Goal: Task Accomplishment & Management: Use online tool/utility

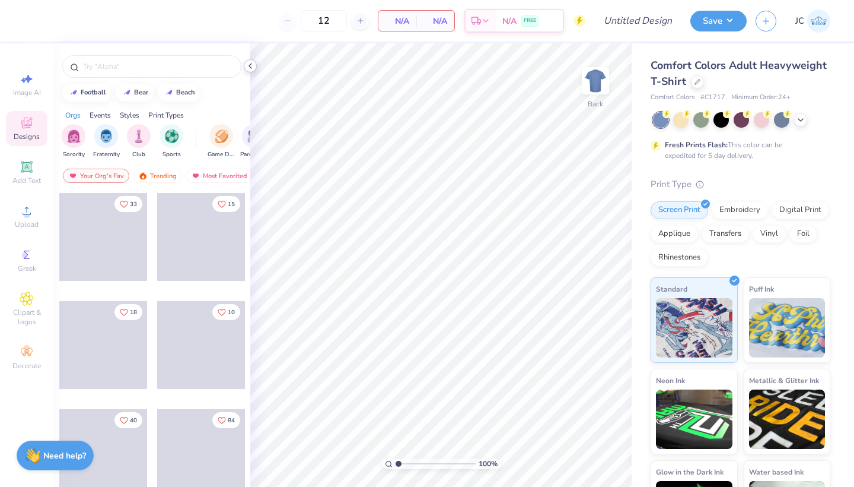
click at [253, 61] on icon at bounding box center [250, 65] width 9 height 9
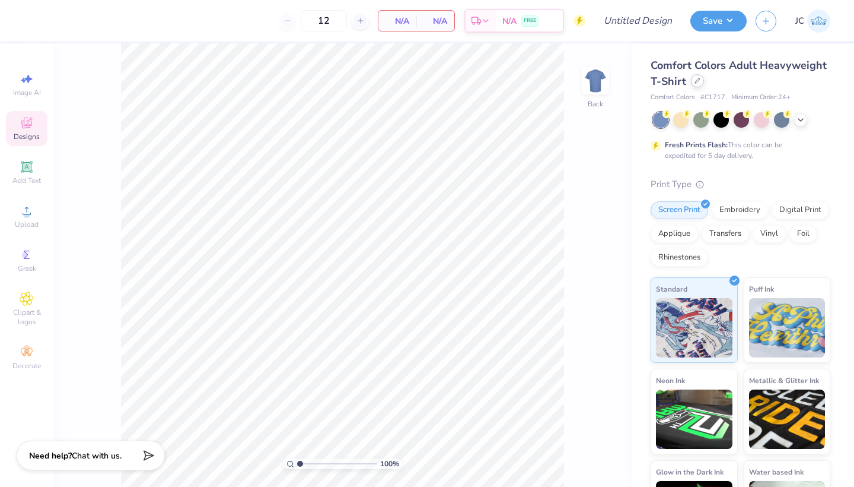
click at [697, 84] on div at bounding box center [697, 80] width 13 height 13
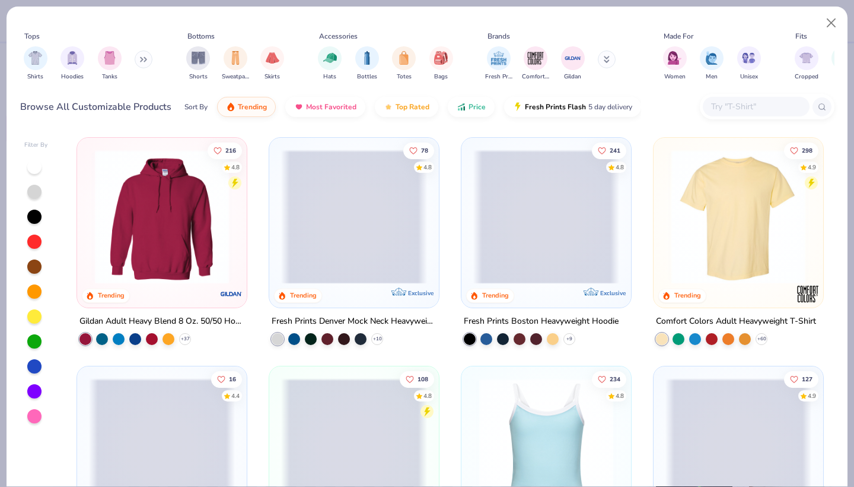
click at [144, 60] on icon at bounding box center [143, 59] width 7 height 6
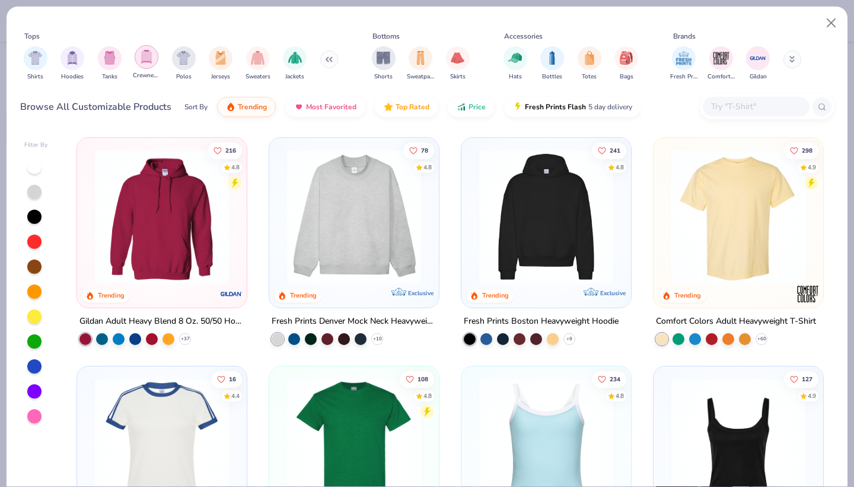
click at [144, 61] on img "filter for Crewnecks" at bounding box center [146, 57] width 13 height 14
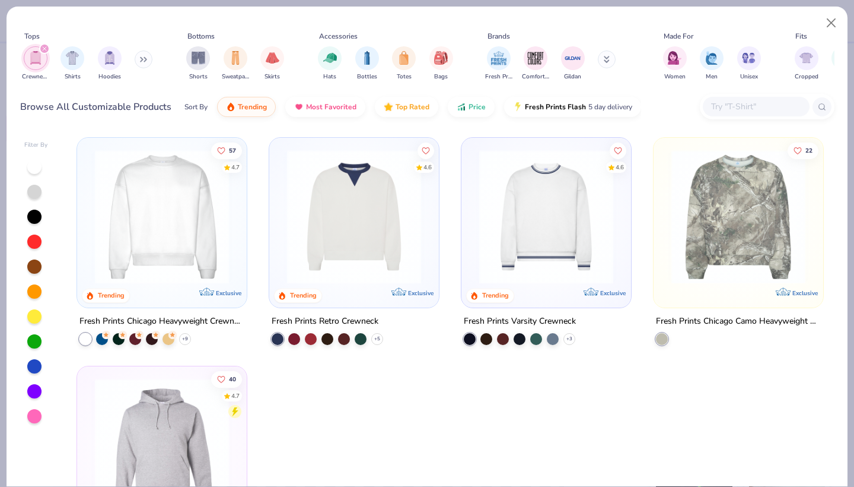
scroll to position [92, 0]
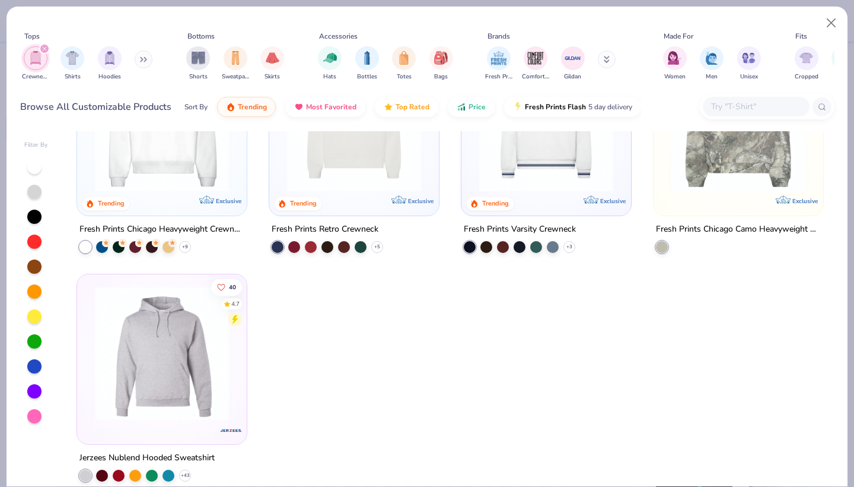
click at [176, 193] on div at bounding box center [162, 128] width 158 height 152
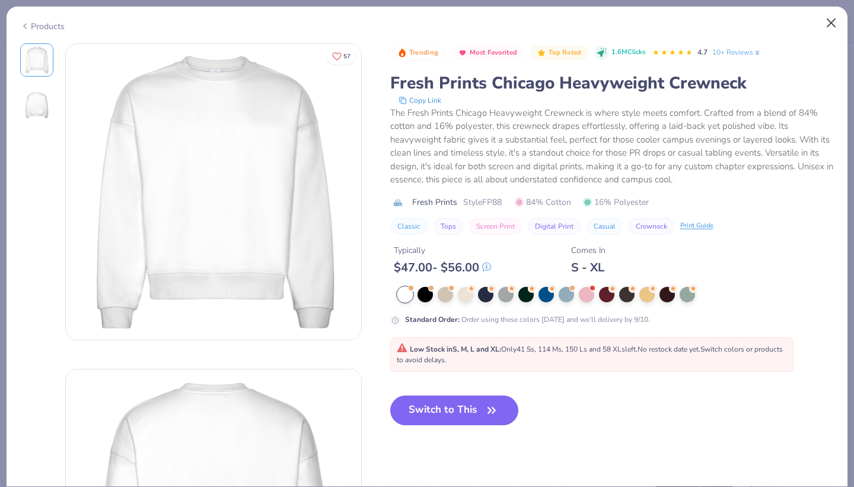
click at [827, 21] on button "Close" at bounding box center [832, 23] width 23 height 23
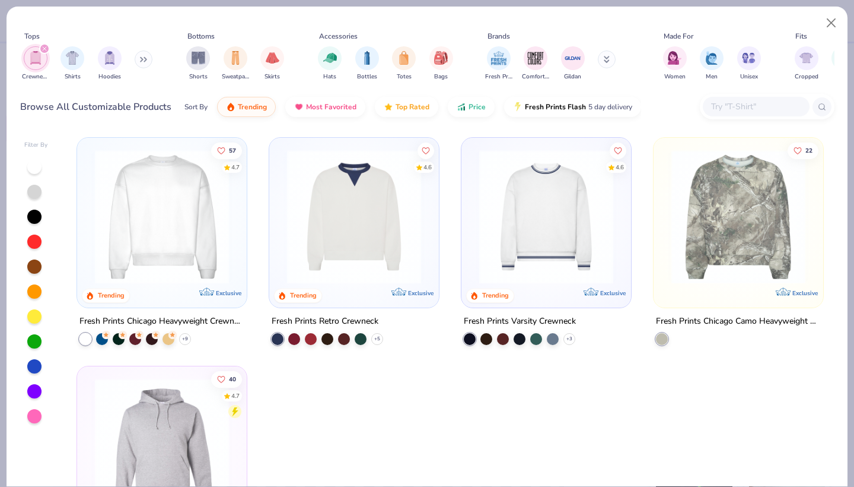
click at [44, 47] on icon "filter for Crewnecks" at bounding box center [44, 48] width 5 height 5
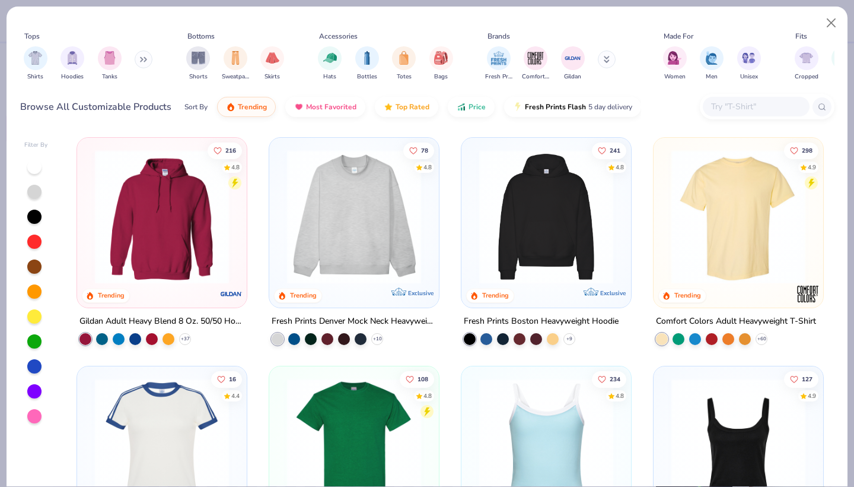
click at [142, 63] on button at bounding box center [144, 59] width 18 height 18
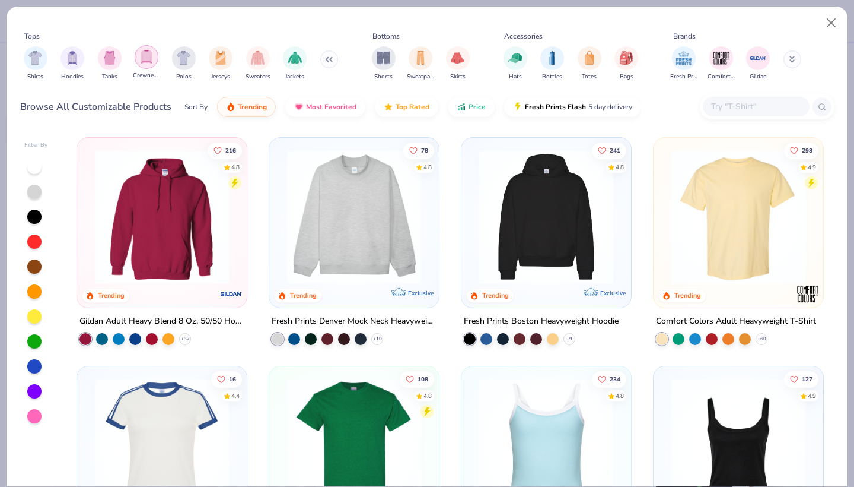
click at [146, 62] on img "filter for Crewnecks" at bounding box center [146, 57] width 13 height 14
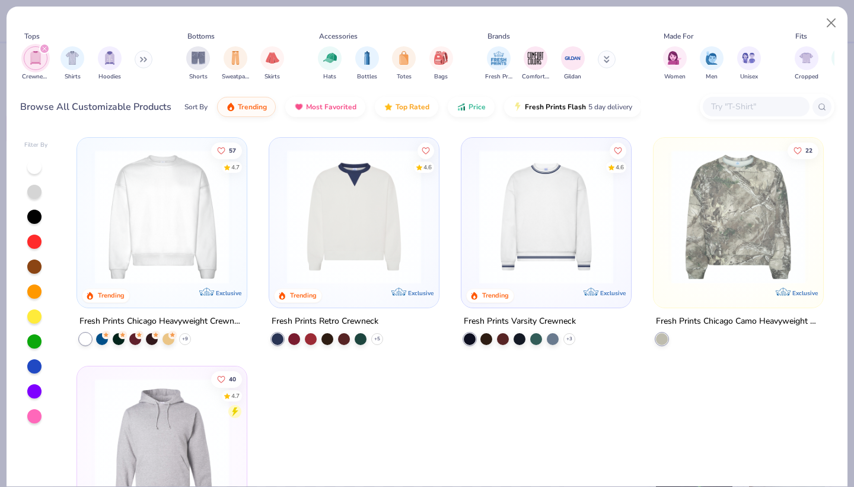
click at [144, 59] on icon at bounding box center [143, 59] width 7 height 6
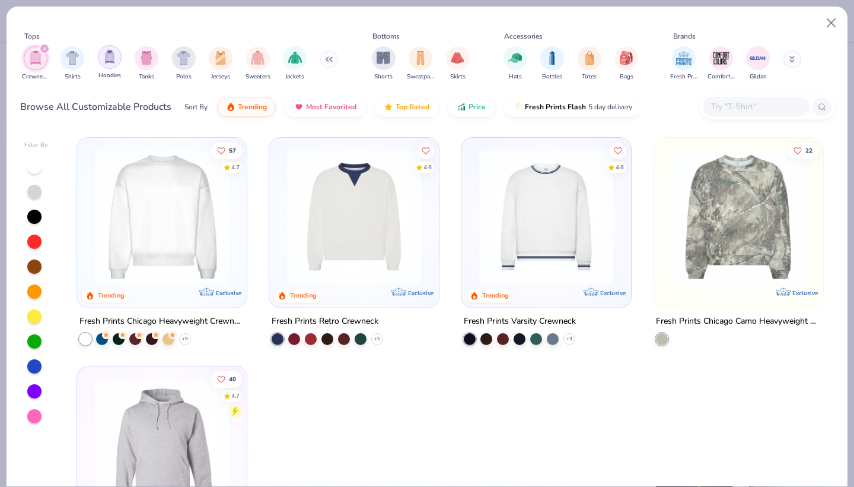
click at [110, 58] on img "filter for Hoodies" at bounding box center [109, 57] width 13 height 14
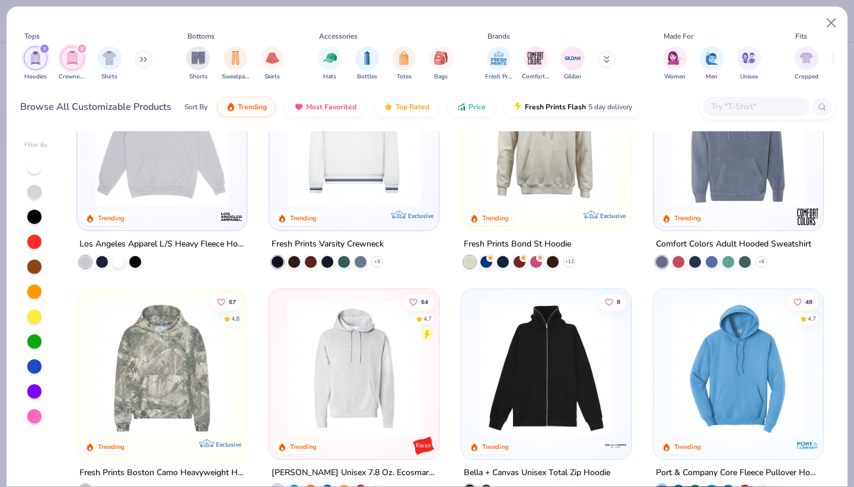
scroll to position [269, 0]
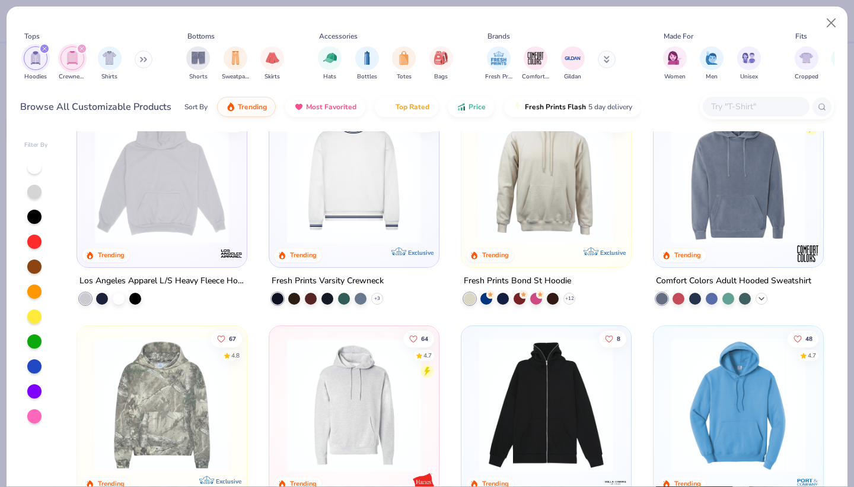
click at [761, 297] on icon at bounding box center [761, 297] width 9 height 9
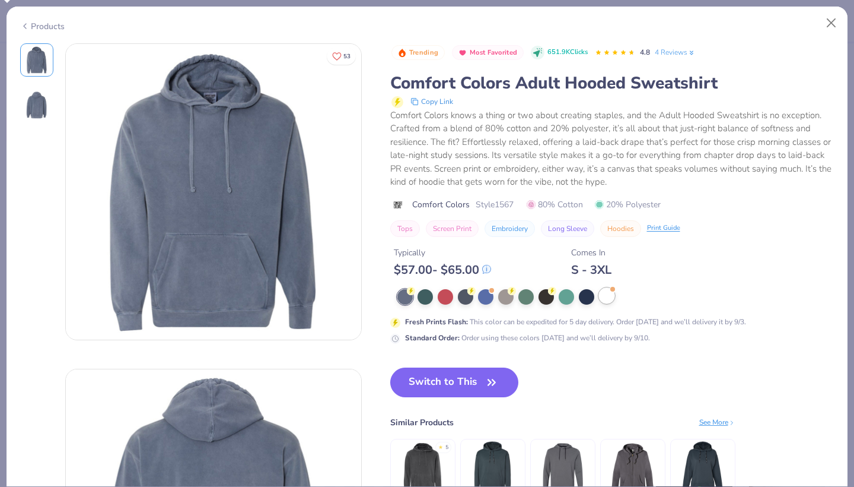
click at [603, 295] on div at bounding box center [606, 295] width 15 height 15
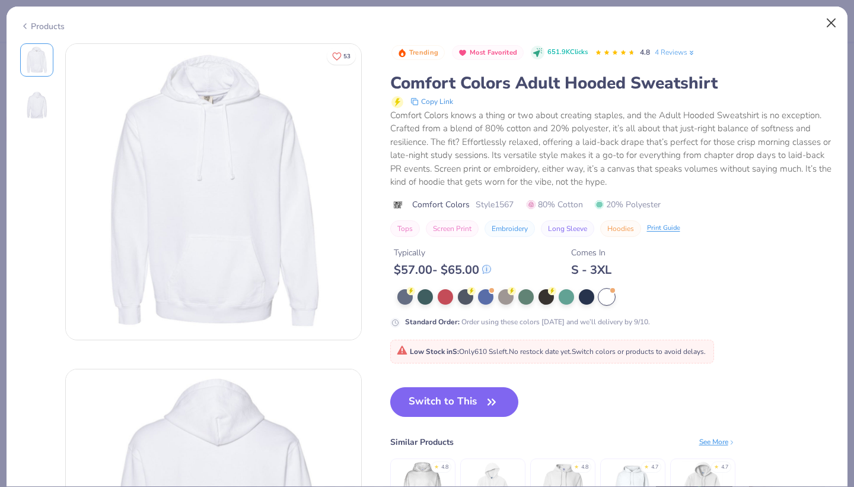
click at [830, 23] on button "Close" at bounding box center [832, 23] width 23 height 23
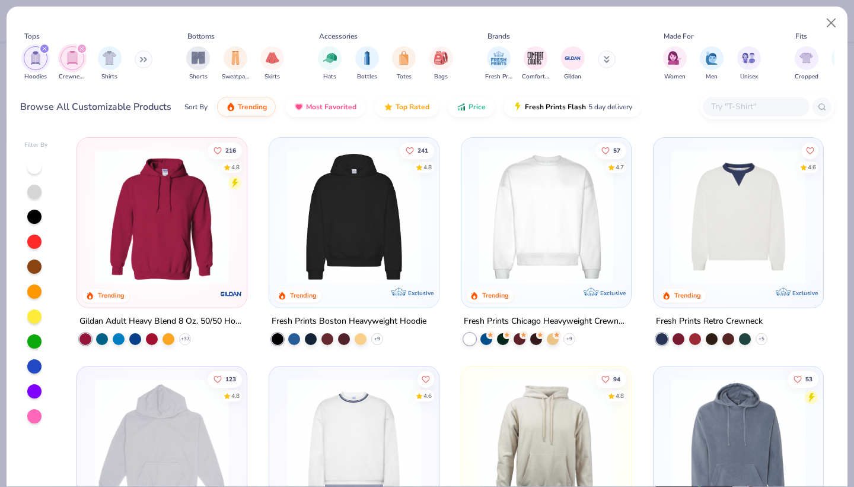
click at [81, 47] on icon "filter for Crewnecks" at bounding box center [82, 48] width 5 height 5
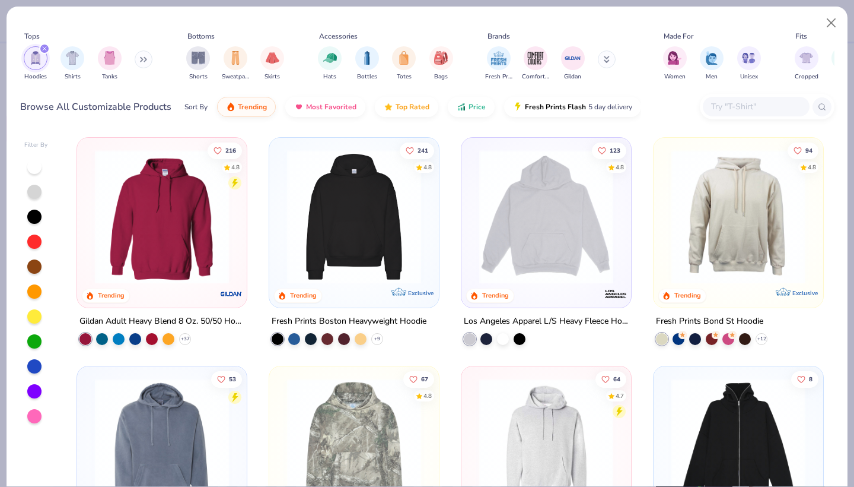
click at [44, 50] on icon "filter for Hoodies" at bounding box center [44, 48] width 5 height 5
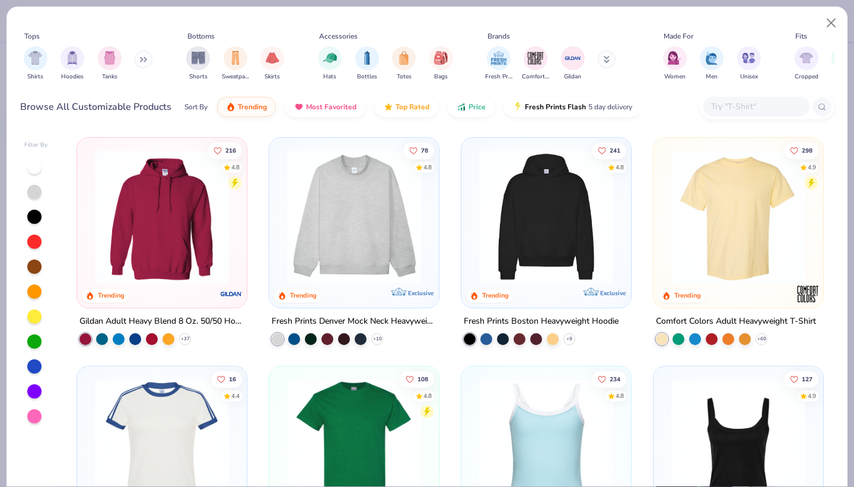
click at [139, 56] on button at bounding box center [144, 59] width 18 height 18
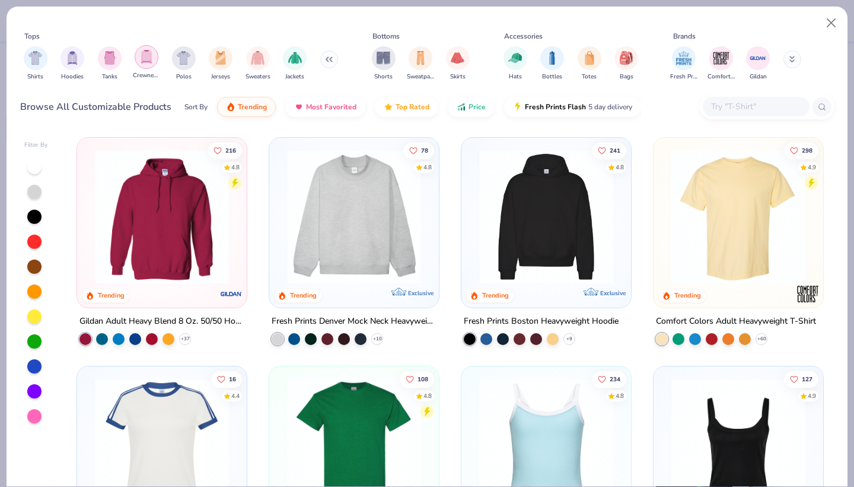
click at [150, 64] on div "filter for Crewnecks" at bounding box center [147, 57] width 24 height 24
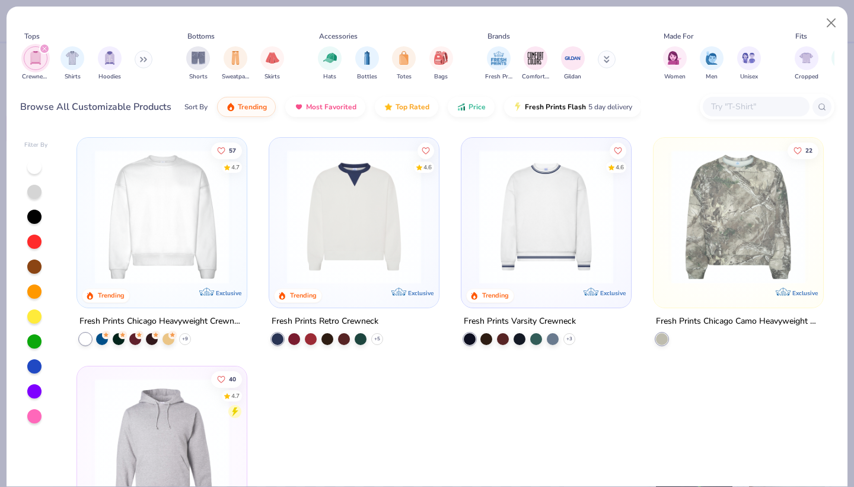
click at [164, 240] on img at bounding box center [162, 217] width 146 height 134
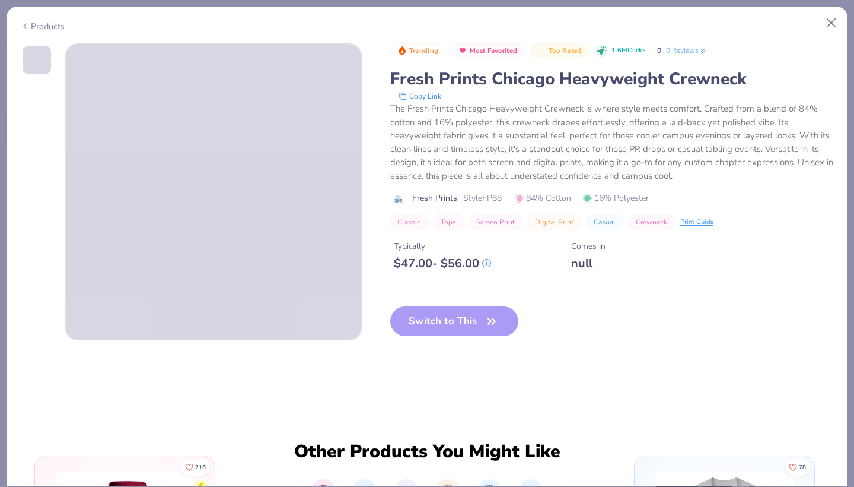
drag, startPoint x: 164, startPoint y: 240, endPoint x: 472, endPoint y: 319, distance: 317.3
click at [472, 319] on div "Trending Most Favorited Top Rated 1.6M Clicks 0 0 Reviews Fresh Prints Chicago …" at bounding box center [427, 264] width 841 height 443
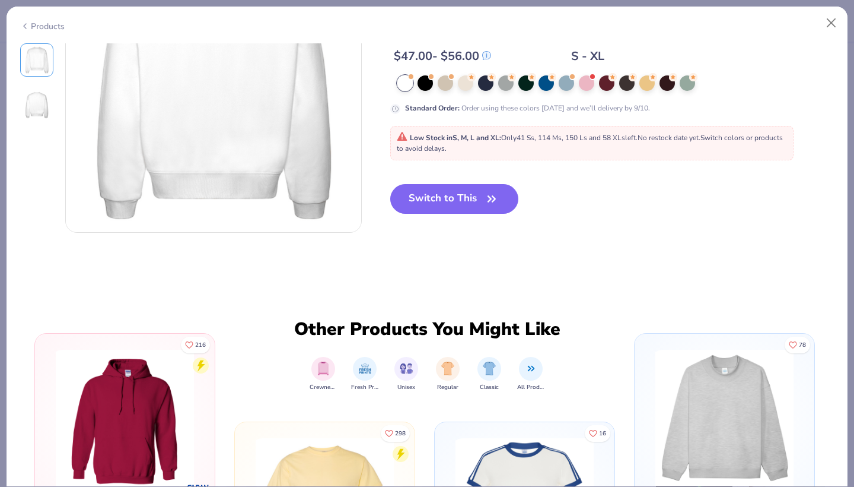
scroll to position [424, 0]
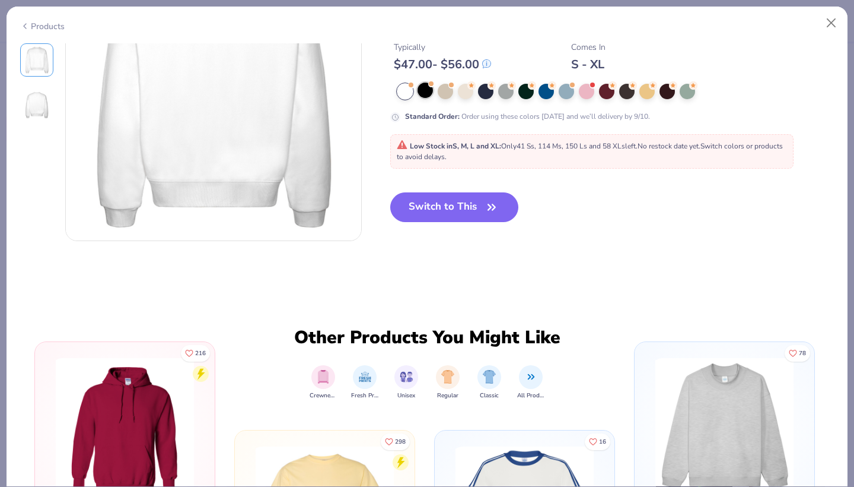
click at [428, 95] on div at bounding box center [425, 89] width 15 height 15
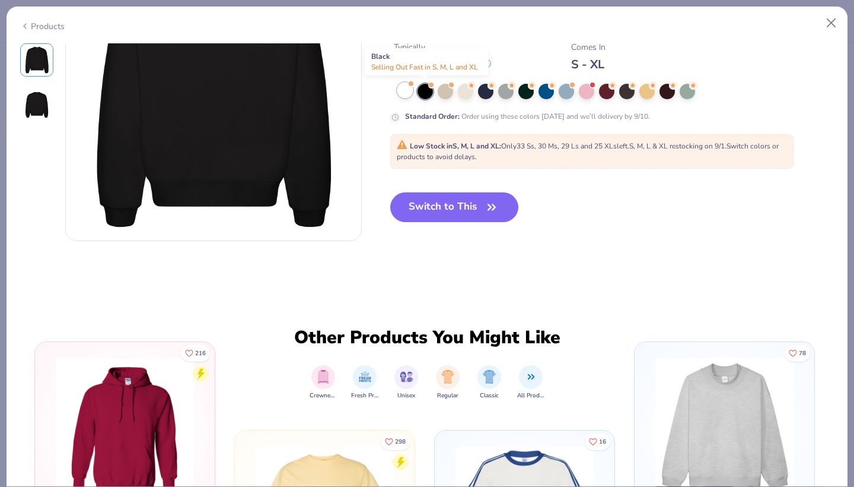
click at [405, 94] on div at bounding box center [405, 89] width 15 height 15
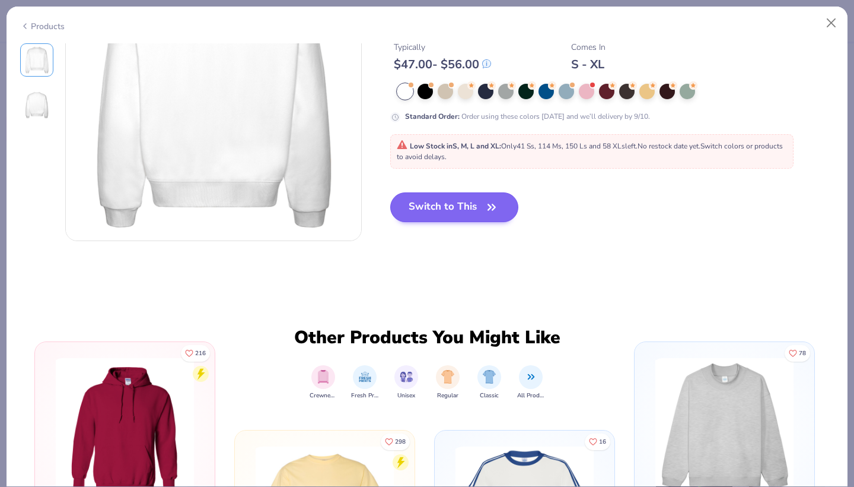
click at [452, 214] on button "Switch to This" at bounding box center [454, 207] width 129 height 30
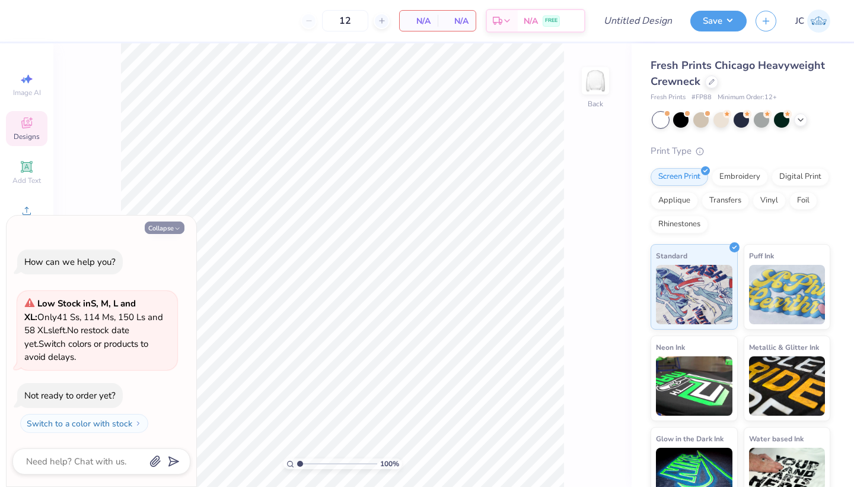
click at [163, 229] on button "Collapse" at bounding box center [165, 227] width 40 height 12
type textarea "x"
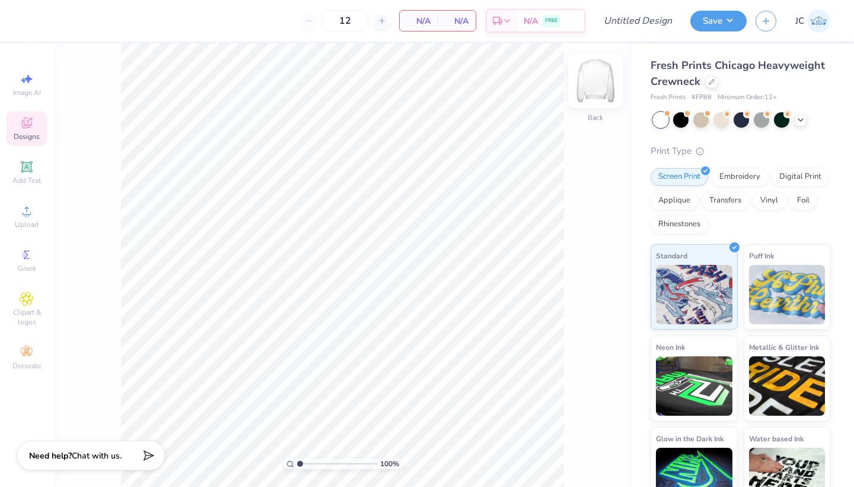
click at [597, 81] on img at bounding box center [595, 80] width 47 height 47
click at [21, 174] on div "Add Text" at bounding box center [27, 172] width 42 height 35
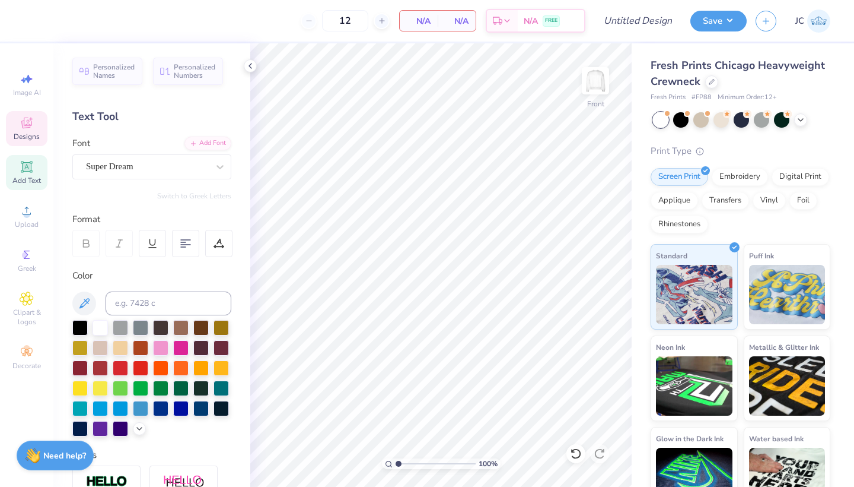
click at [25, 123] on icon at bounding box center [27, 123] width 14 height 14
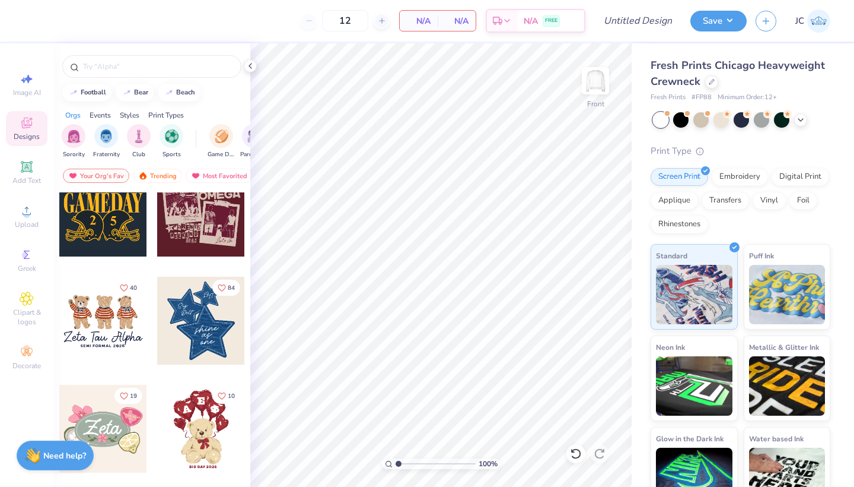
scroll to position [66, 0]
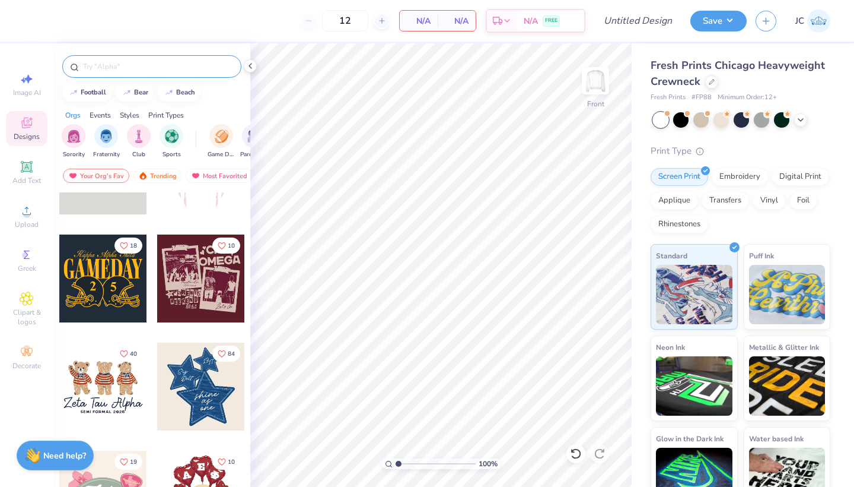
click at [130, 65] on input "text" at bounding box center [158, 67] width 152 height 12
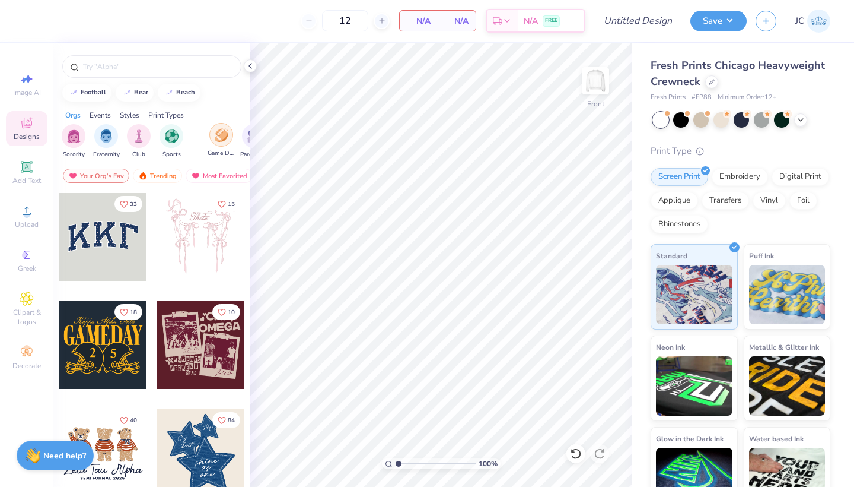
click at [218, 145] on div "filter for Game Day" at bounding box center [221, 135] width 24 height 24
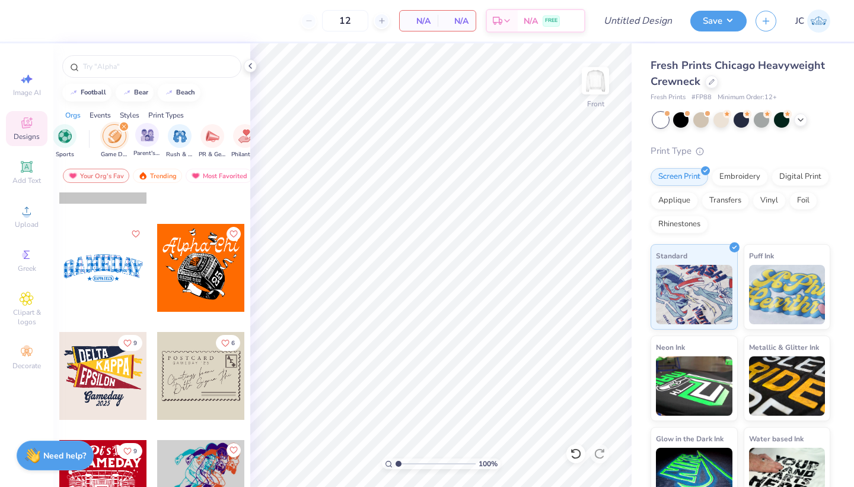
scroll to position [0, 120]
click at [56, 132] on img "filter for Sports" at bounding box center [51, 135] width 14 height 14
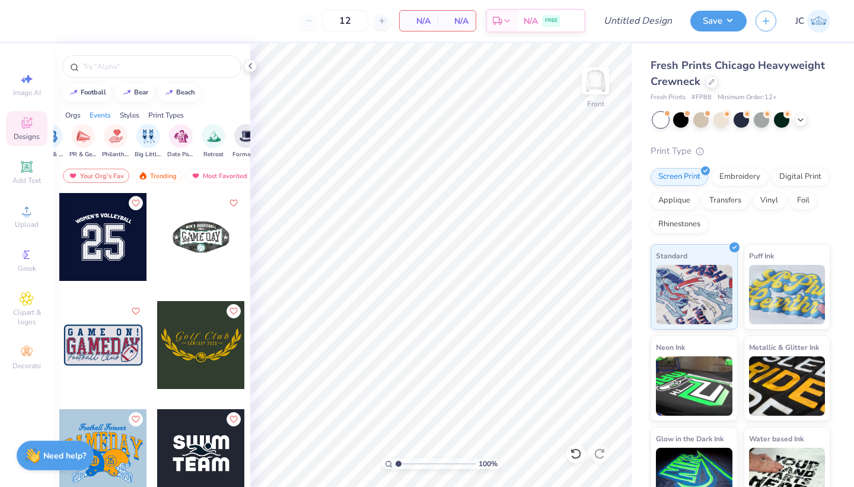
scroll to position [0, 224]
drag, startPoint x: 185, startPoint y: 246, endPoint x: 190, endPoint y: 258, distance: 12.5
click at [190, 258] on div at bounding box center [201, 237] width 88 height 88
click at [81, 126] on icon "filter for Sports" at bounding box center [83, 126] width 5 height 5
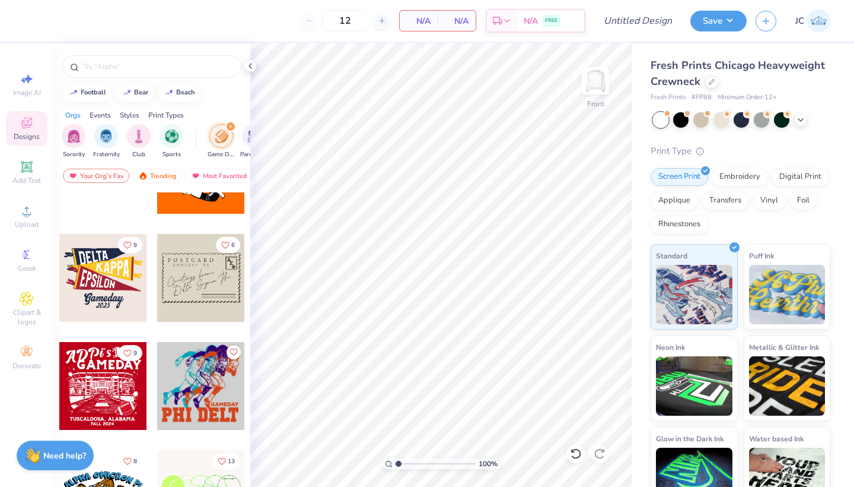
scroll to position [1691, 0]
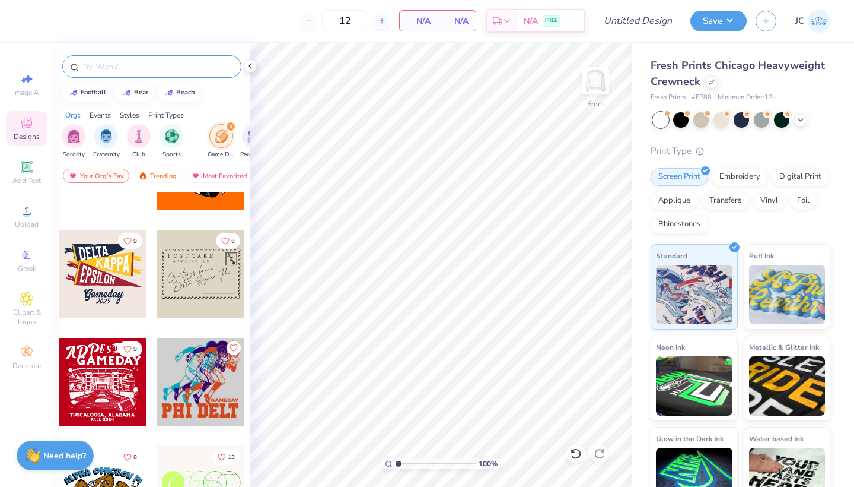
click at [130, 59] on div at bounding box center [151, 66] width 179 height 23
click at [131, 61] on input "text" at bounding box center [158, 67] width 152 height 12
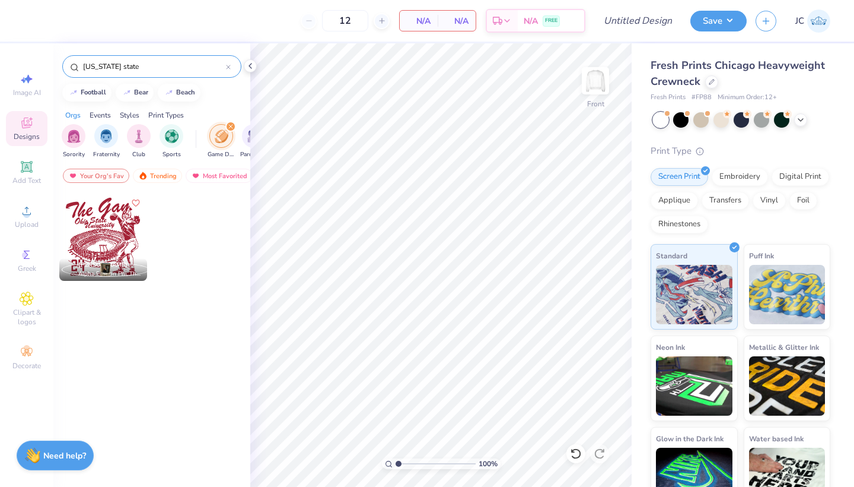
type input "[US_STATE] state"
click at [115, 239] on div at bounding box center [103, 237] width 88 height 88
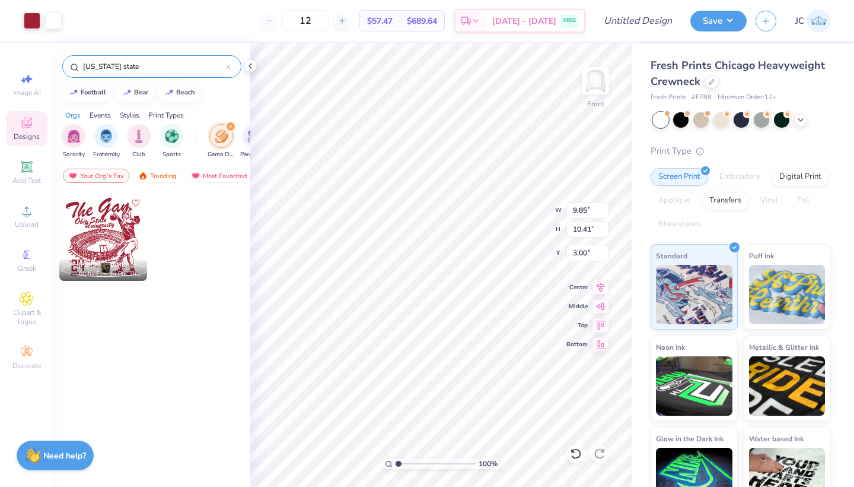
type input "12.52"
type input "13.23"
type input "3.00"
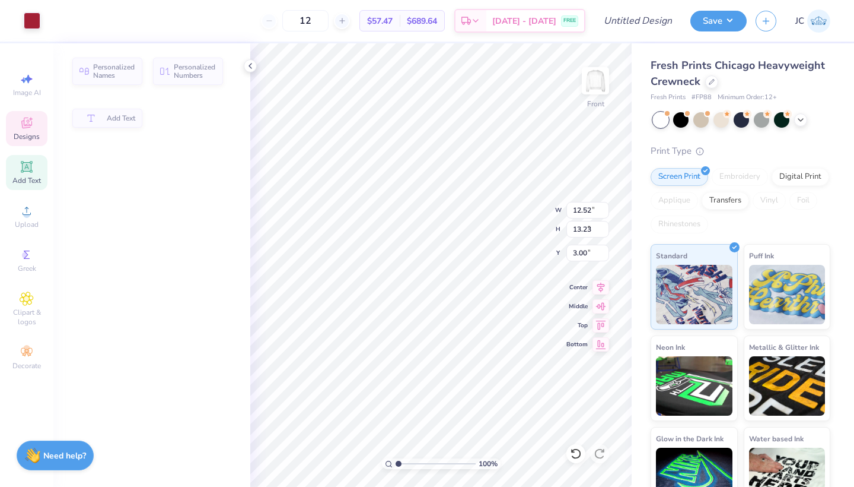
type input "3.61"
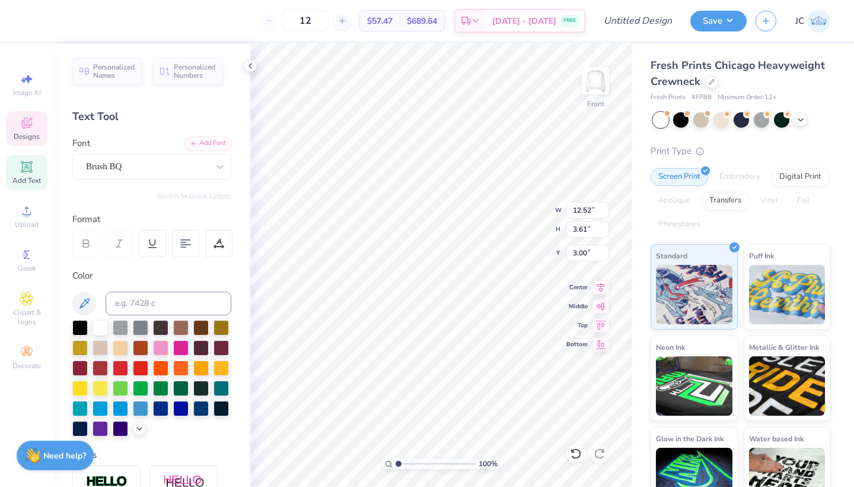
scroll to position [0, 2]
type textarea "T"
type textarea "Aphi x SAE"
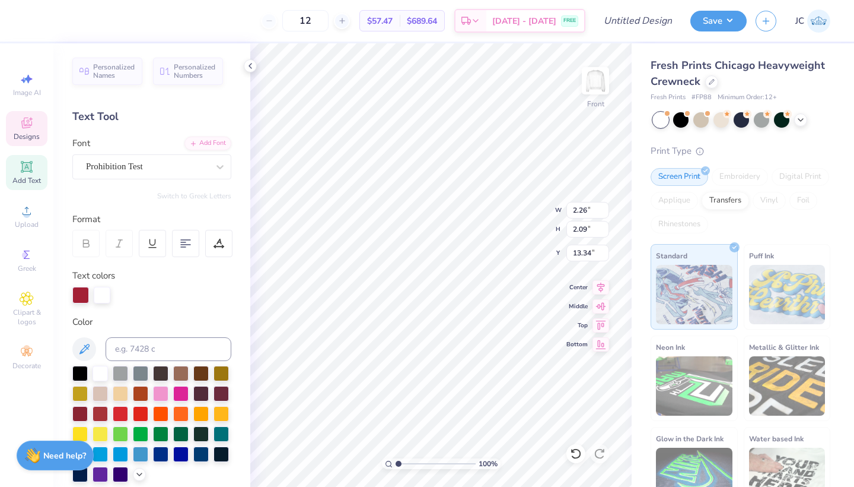
type textarea "2025"
type input "3.23"
type input "1.43"
type input "14.01"
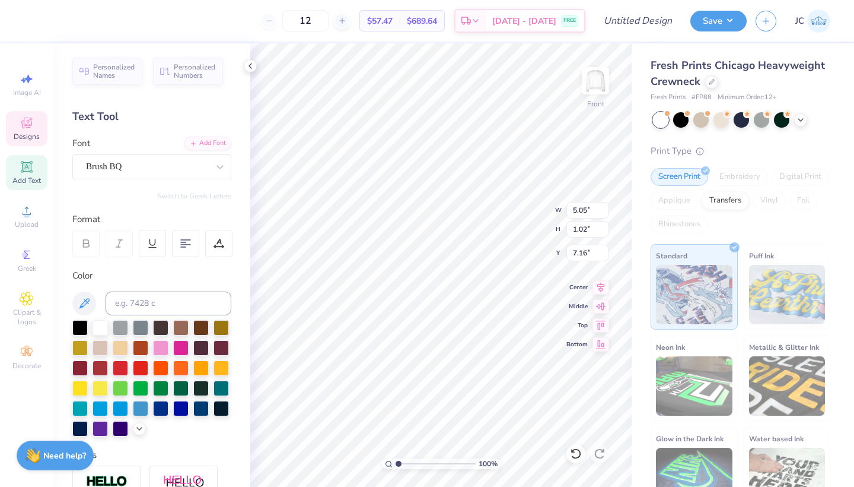
type input "5.32"
type input "1.21"
type input "6.26"
type input "5.05"
type input "1.02"
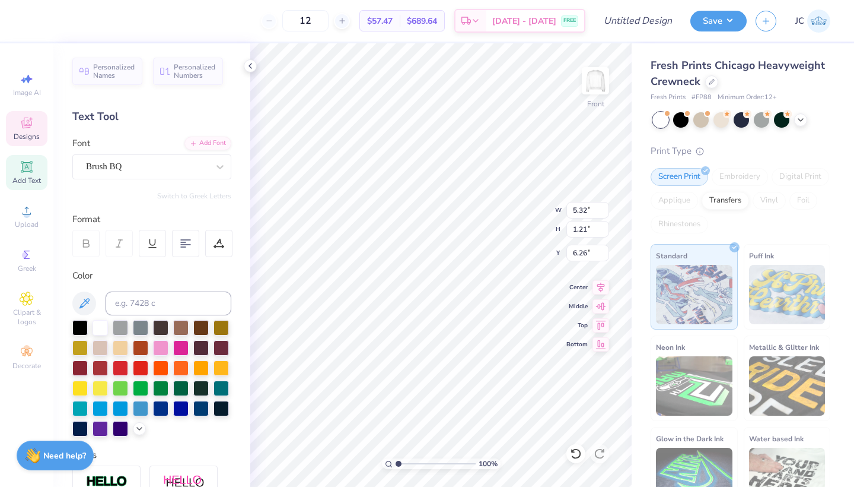
type input "7.16"
type textarea "Block"
click at [635, 385] on div "Fresh Prints Chicago Heavyweight Crewneck Fresh Prints # FP88 Minimum Order: 12…" at bounding box center [743, 277] width 222 height 469
type input "2.70"
type input "1.06"
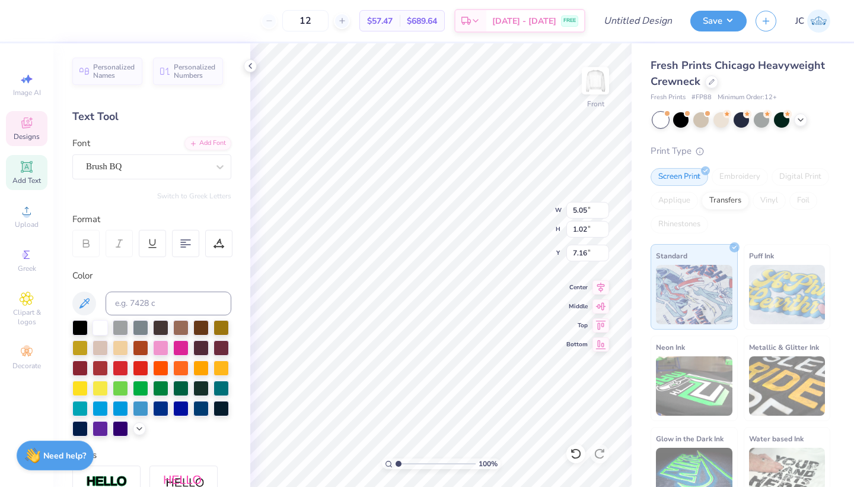
type input "7.18"
type input "16.56"
type input "5.03"
type input "2.21"
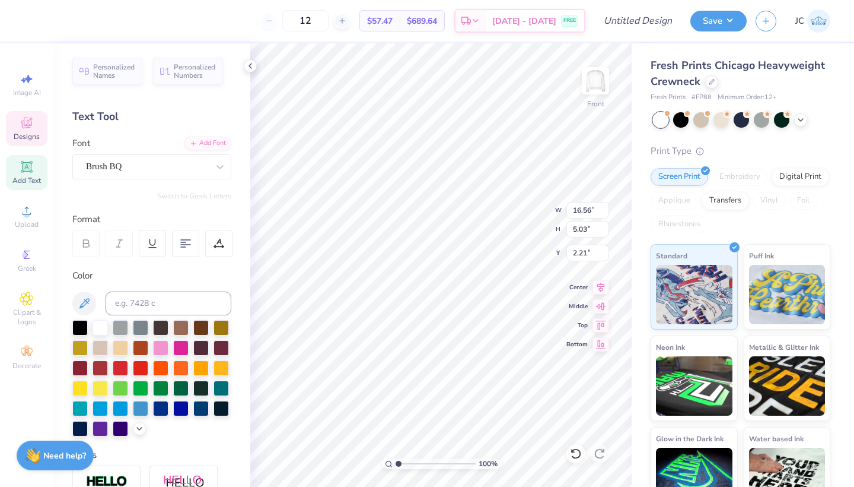
type input "14.70"
type input "4.46"
type input "2.82"
type input "14.01"
type input "4.26"
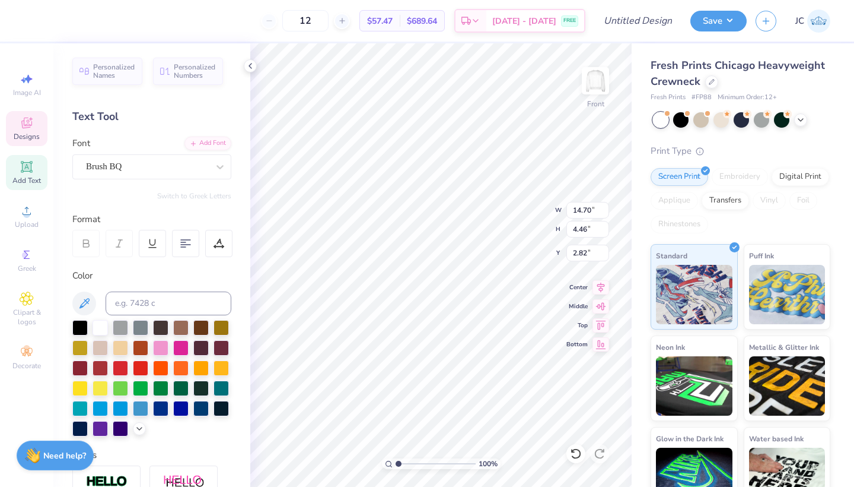
type input "2.77"
type input "8.50"
type input "14.01"
type input "4.26"
type input "3.00"
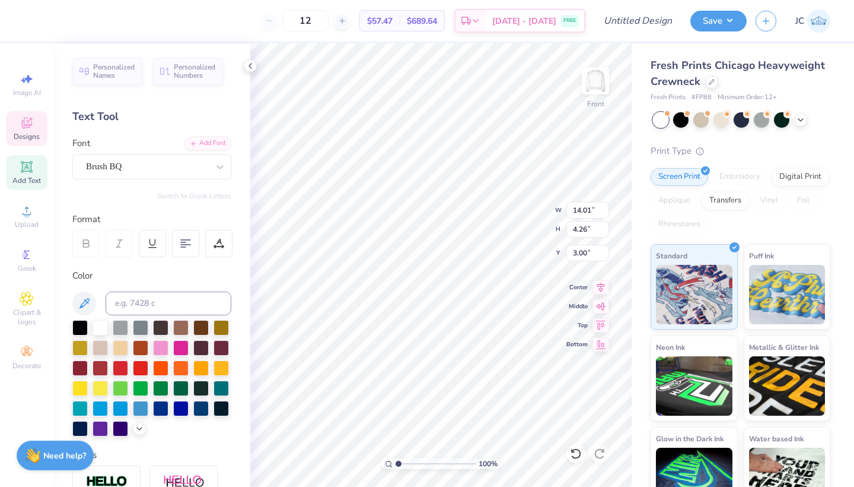
scroll to position [0, 2]
type input "14.36"
type input "2.82"
type input "4.04"
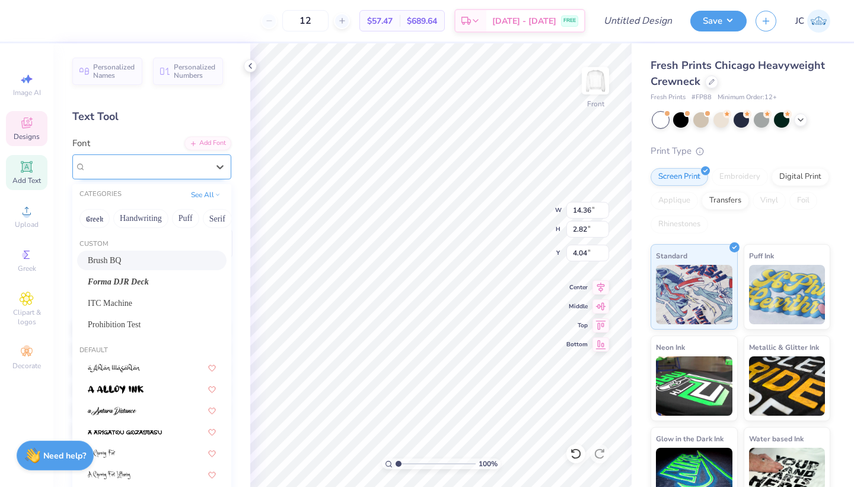
click at [130, 167] on div "Brush BQ" at bounding box center [147, 166] width 125 height 18
click at [125, 302] on div "ITC Machine" at bounding box center [152, 303] width 128 height 12
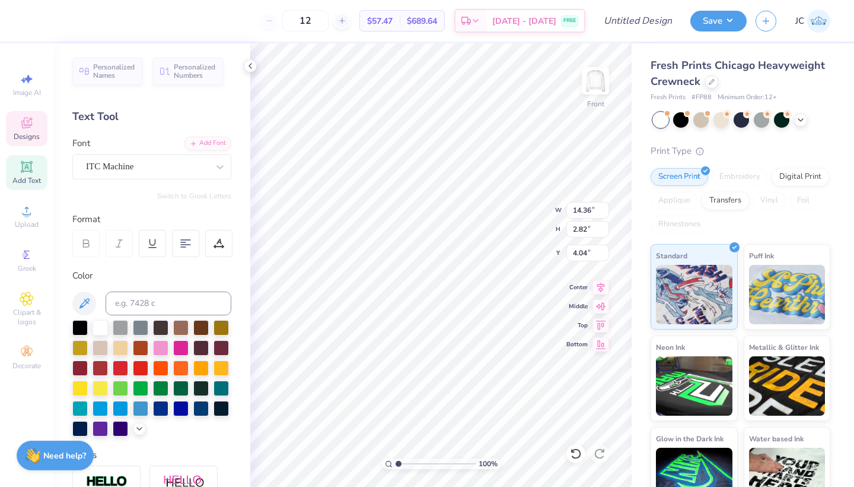
type input "11.53"
type input "2.21"
type input "4.35"
type input "12.60"
type input "2.42"
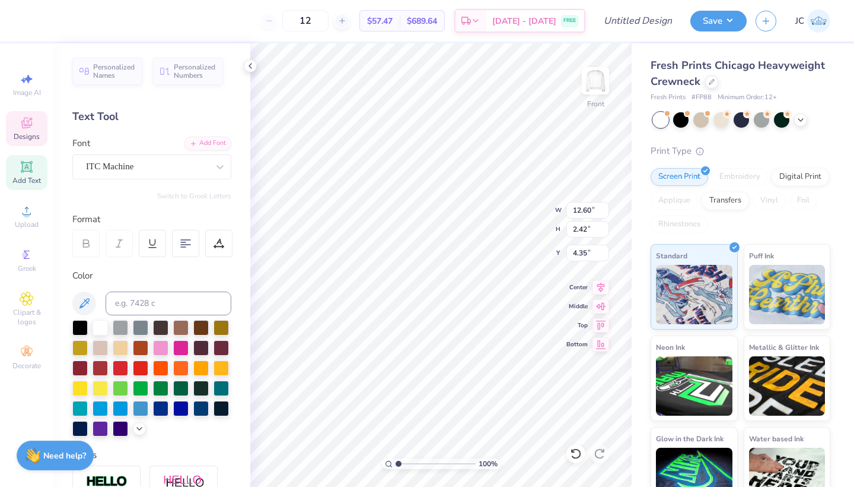
type input "4.15"
type input "13.27"
type input "2.54"
type input "4.03"
type input "5.32"
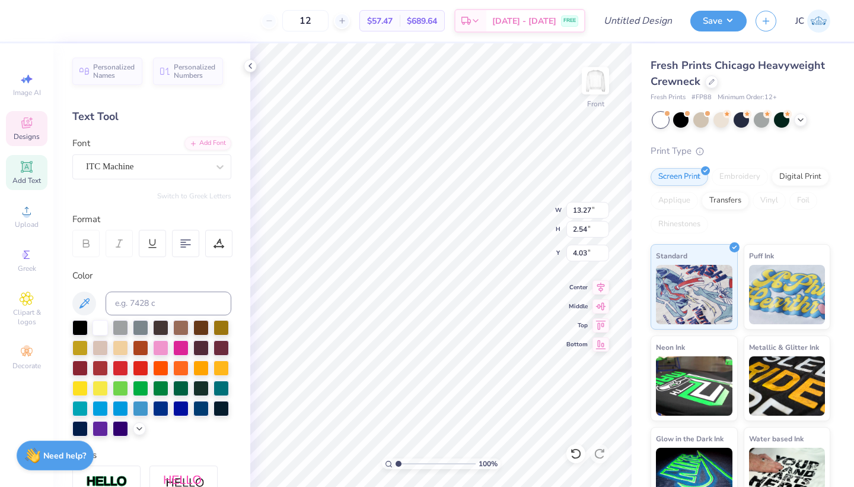
type input "1.21"
type input "6.26"
type textarea "hio State"
type input "10.74"
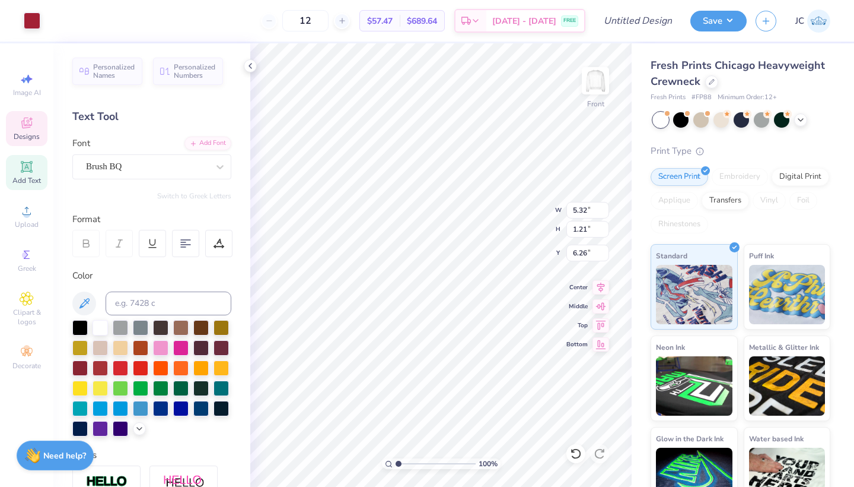
type input "6.93"
type input "8.50"
type input "4.48"
type input "1.16"
type input "6.29"
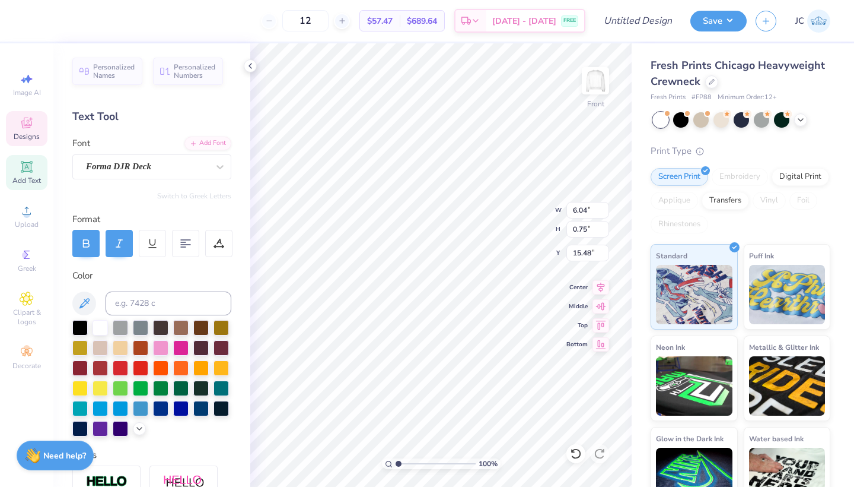
scroll to position [0, 4]
type textarea "Ohio State Univeristy"
type input "7.24"
type input "0.68"
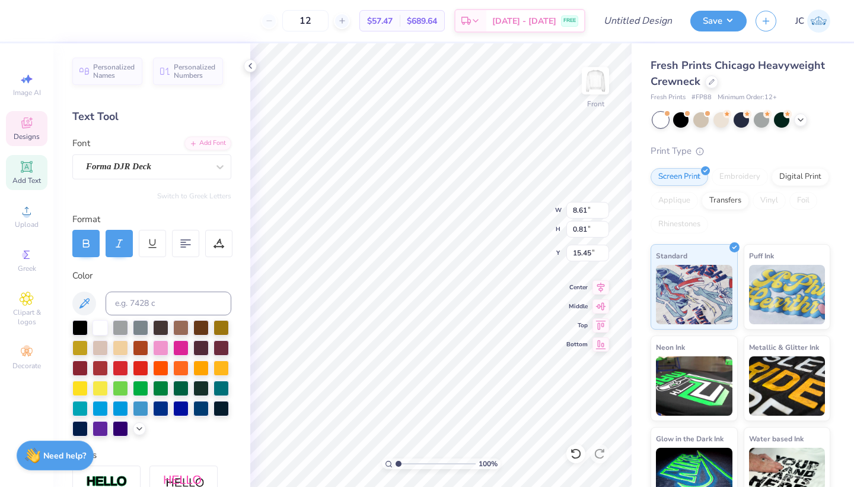
type input "15.57"
type input "13.27"
type input "2.54"
type input "4.03"
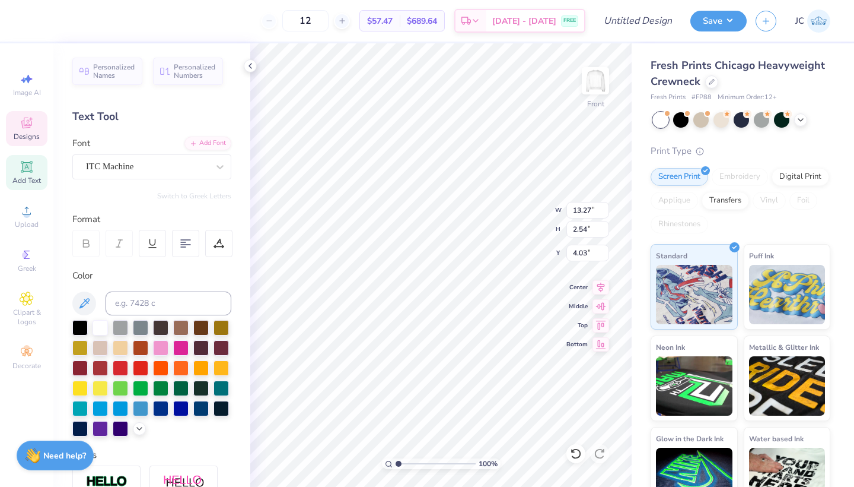
type textarea "Aphi x SAE"
click at [400, 255] on li "Duplicate" at bounding box center [419, 258] width 93 height 23
type input "5.03"
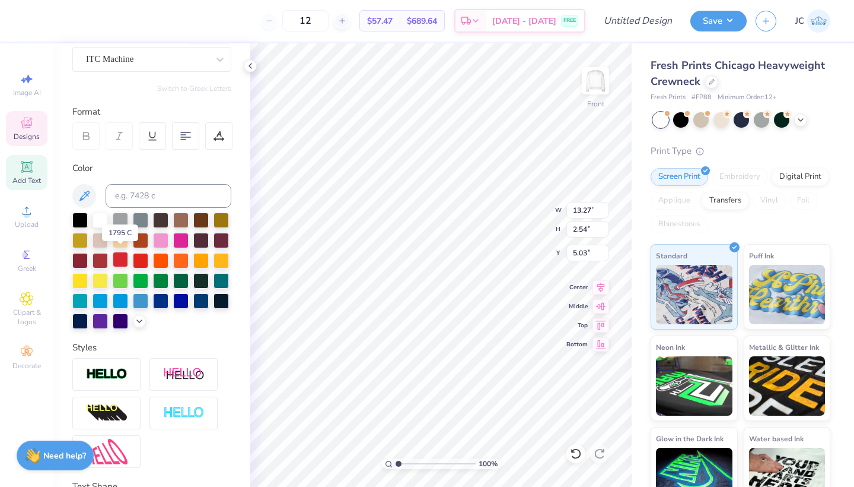
scroll to position [113, 0]
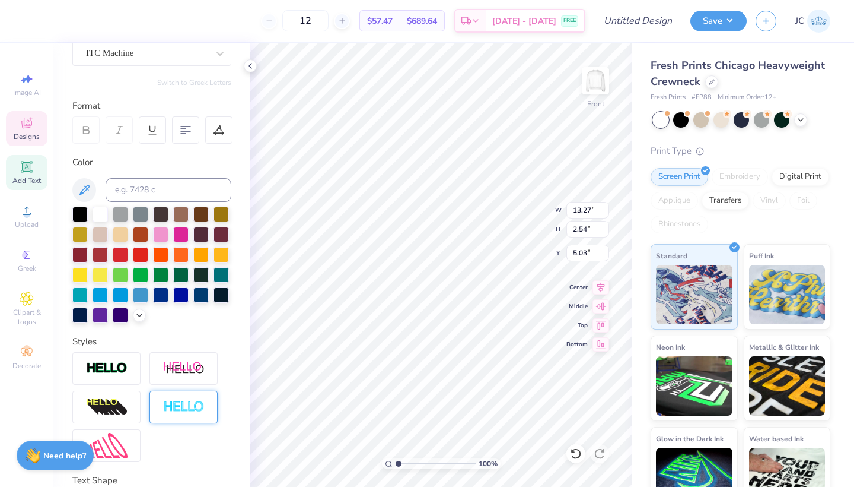
type textarea "Block"
click at [169, 408] on img at bounding box center [184, 407] width 42 height 14
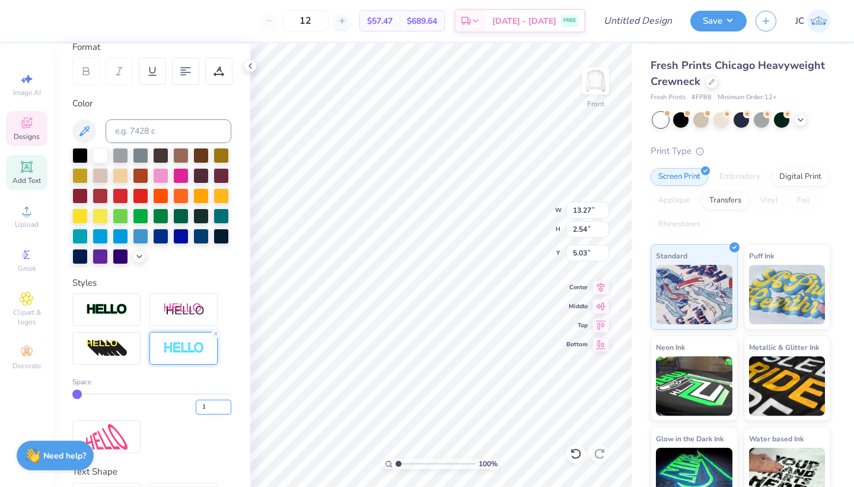
click at [208, 407] on input "1" at bounding box center [214, 406] width 36 height 15
type input "5"
type input "6.57"
type input "8.01"
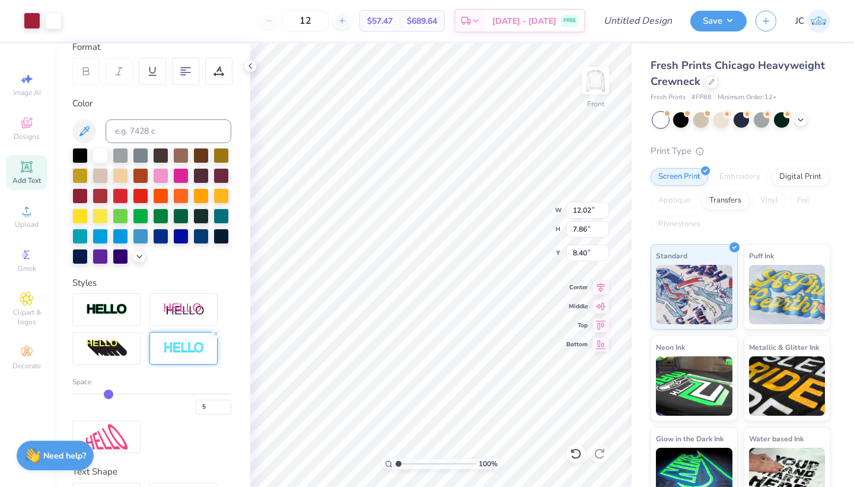
type input "2.74"
type input "6.57"
type input "3.23"
type input "1.43"
type input "15.25"
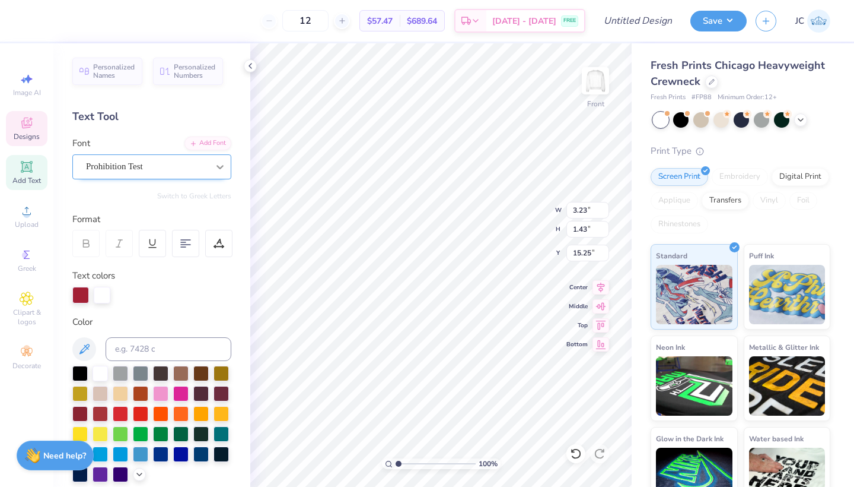
scroll to position [0, 0]
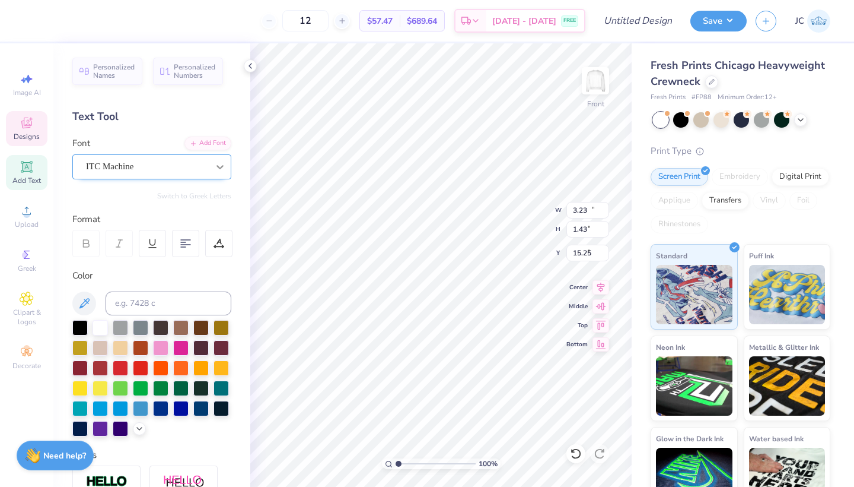
type input "13.27"
type input "2.54"
type input "4.03"
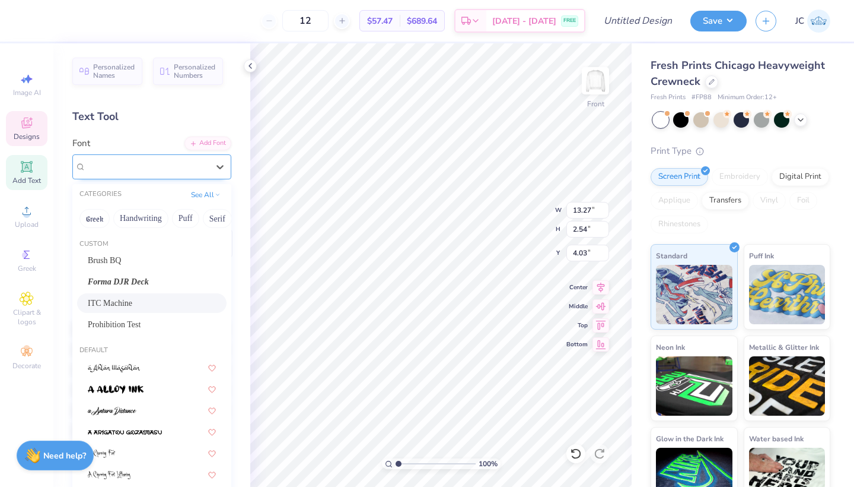
click at [171, 163] on div "ITC Machine" at bounding box center [147, 166] width 125 height 18
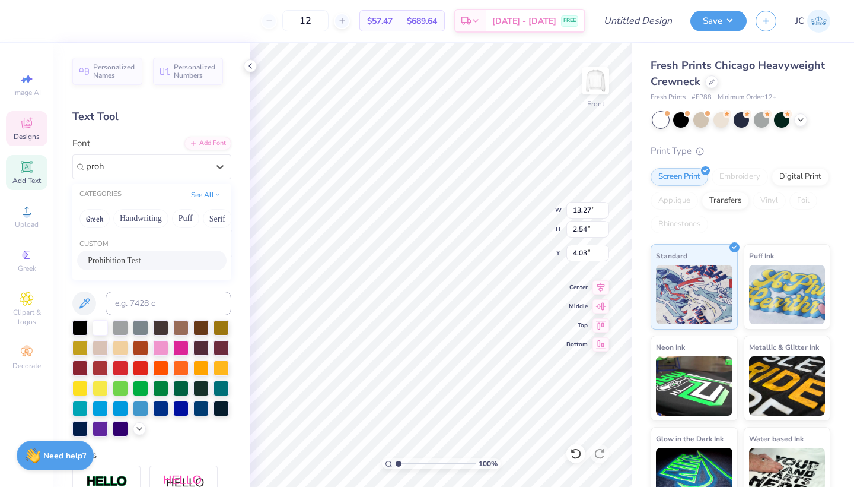
click at [145, 257] on div "Prohibition Test" at bounding box center [152, 260] width 128 height 12
type input "proh"
type input "13.73"
type input "2.69"
type input "3.88"
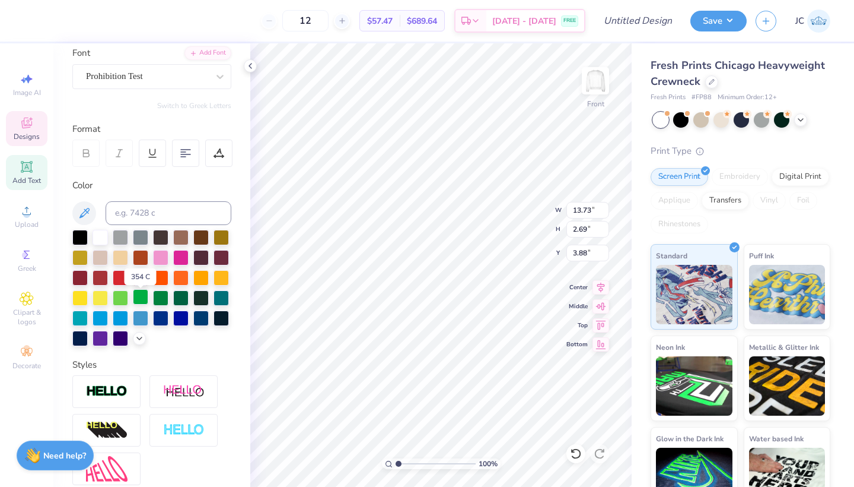
scroll to position [91, 0]
click at [179, 421] on div at bounding box center [184, 429] width 68 height 33
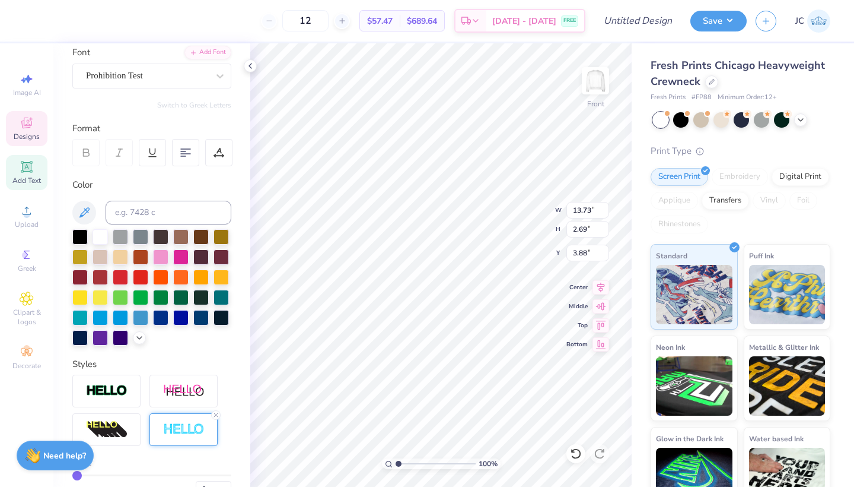
type input "13.78"
type input "2.74"
type input "3.85"
type input "8.01"
type input "6.57"
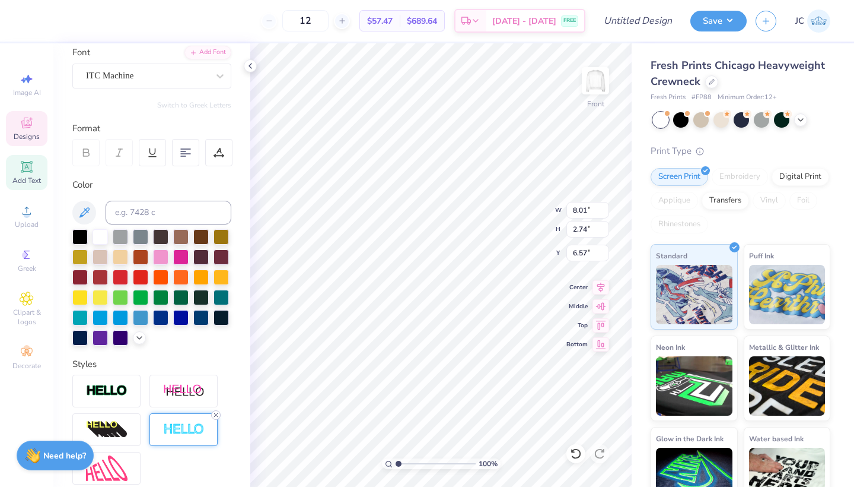
click at [215, 415] on icon at bounding box center [215, 414] width 7 height 7
type input "7.78"
type input "2.52"
type input "6.68"
type input "7.24"
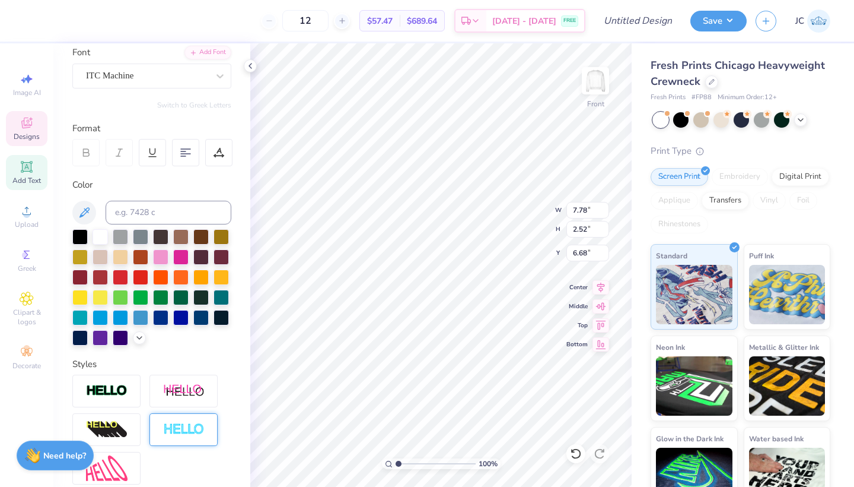
type input "0.68"
type input "16.82"
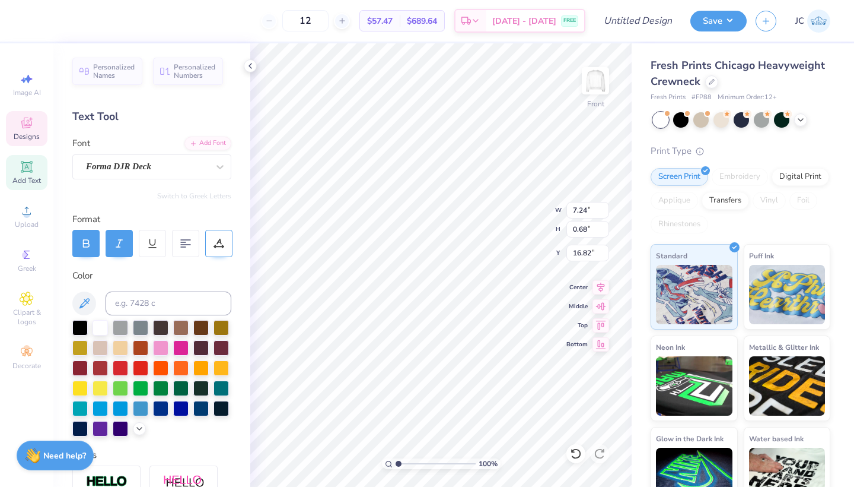
scroll to position [0, 0]
type input "7.78"
type input "2.52"
type input "6.68"
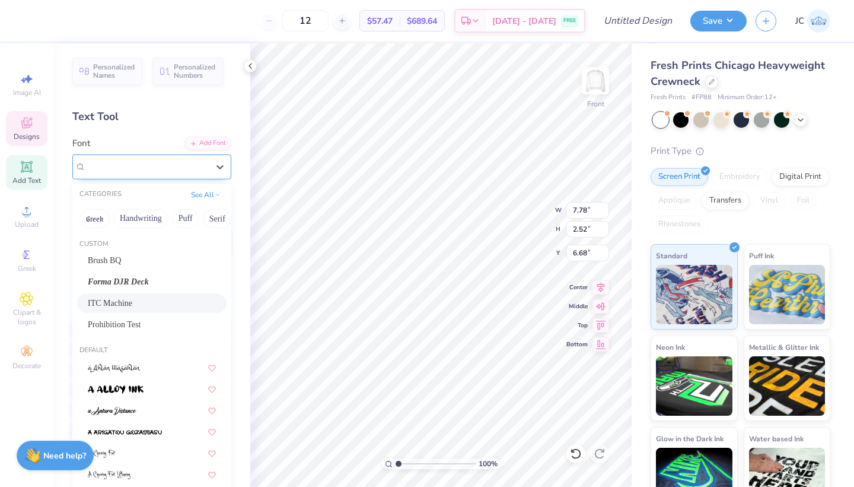
click at [175, 158] on div at bounding box center [147, 166] width 122 height 16
click at [130, 281] on span "Forma DJR Deck" at bounding box center [118, 281] width 61 height 12
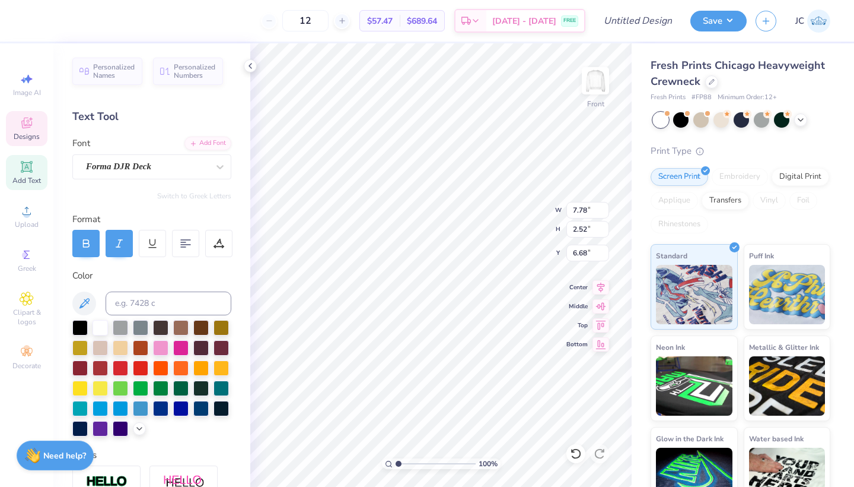
type input "8.72"
type input "2.48"
type input "6.69"
click at [115, 241] on icon at bounding box center [119, 243] width 11 height 11
type textarea "BLOCK"
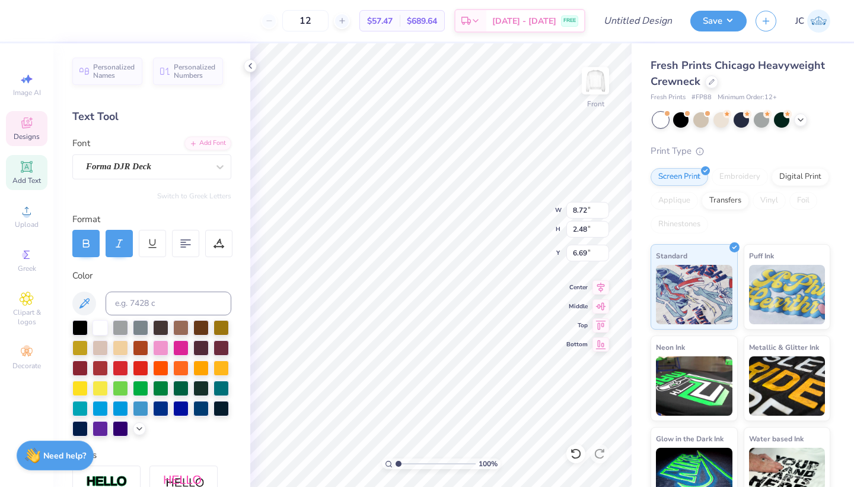
scroll to position [0, 1]
type input "9.10"
type input "2.10"
type input "7.10"
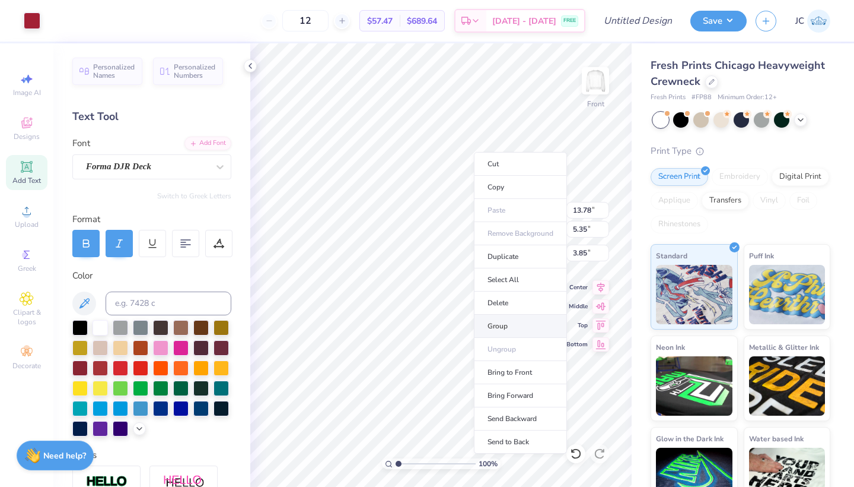
click at [502, 324] on li "Group" at bounding box center [520, 325] width 93 height 23
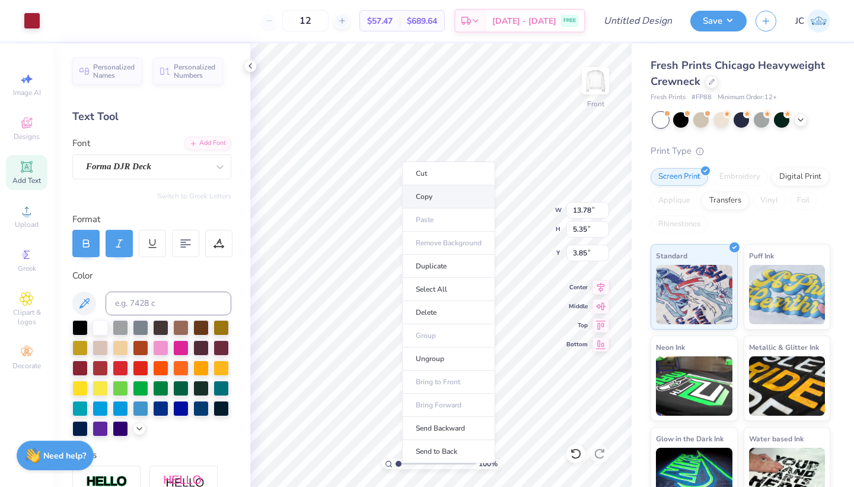
click at [437, 198] on li "Copy" at bounding box center [448, 196] width 93 height 23
click at [596, 84] on img at bounding box center [595, 80] width 47 height 47
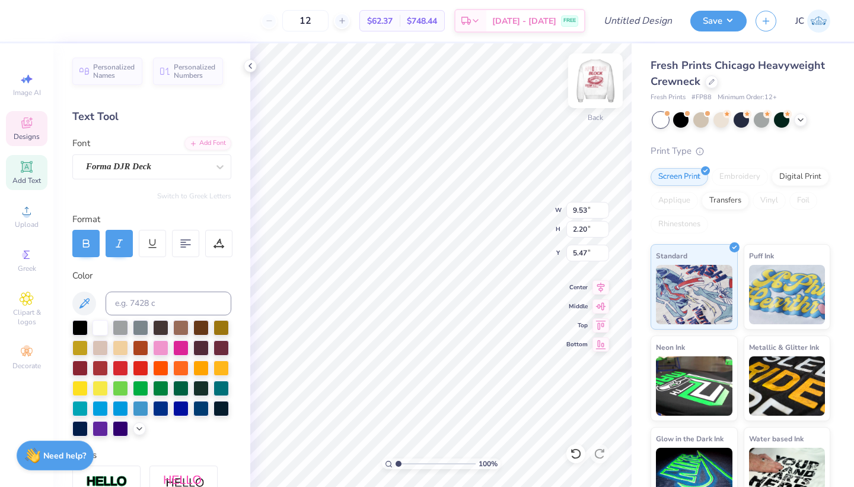
scroll to position [1, 1]
type textarea "BLOCK 2025"
click at [184, 243] on icon at bounding box center [185, 243] width 11 height 11
type input "4.94"
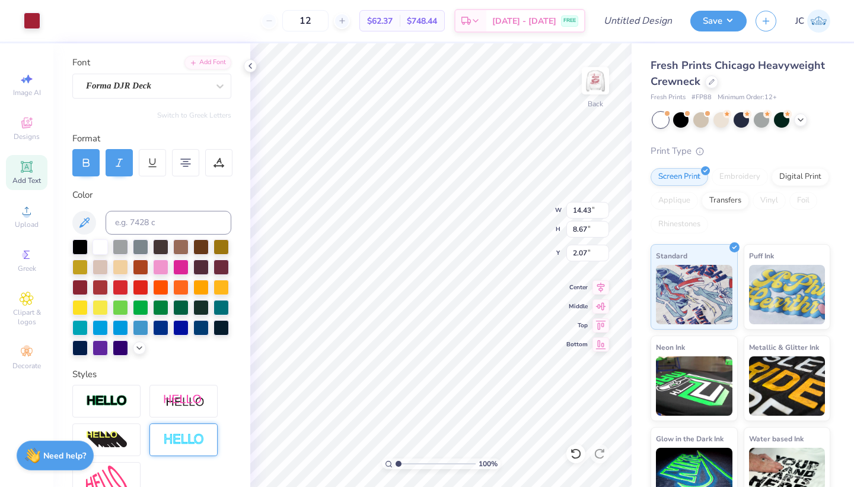
click at [188, 434] on img at bounding box center [184, 440] width 42 height 14
type input "8.69"
type textarea "BLOCK"
type input "5.38"
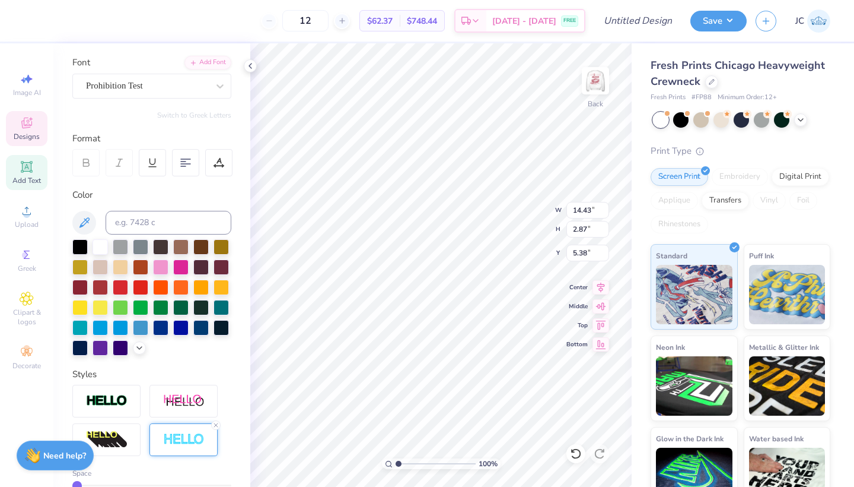
type input "14.43"
type input "2.87"
type input "3.00"
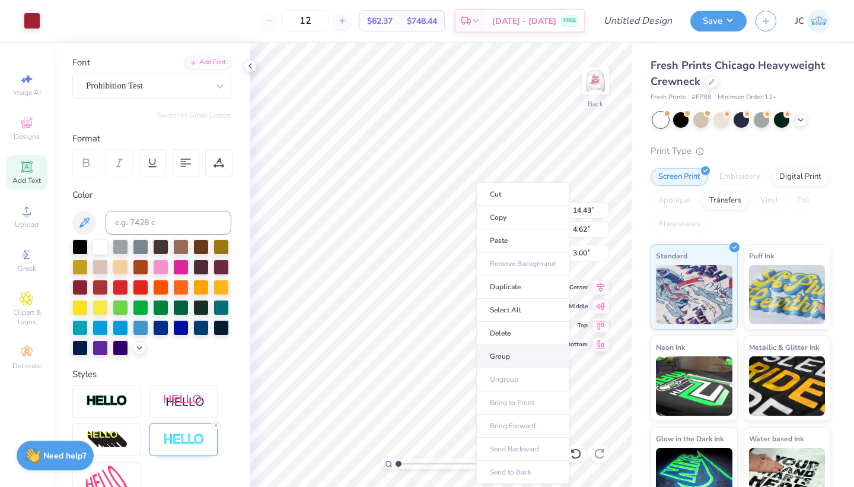
click at [500, 354] on li "Group" at bounding box center [522, 356] width 93 height 23
type input "5.80"
type input "1.85"
type input "4.09"
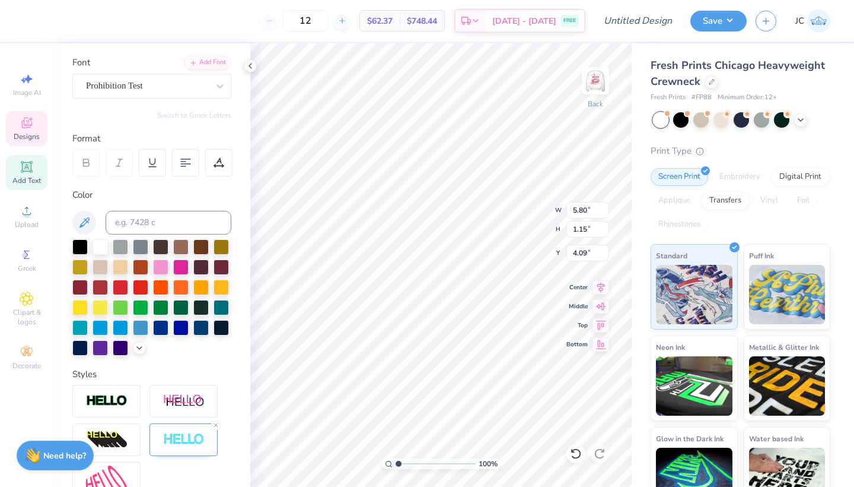
type input "5.80"
type input "1.15"
type input "4.09"
type input "3.85"
type input "0.90"
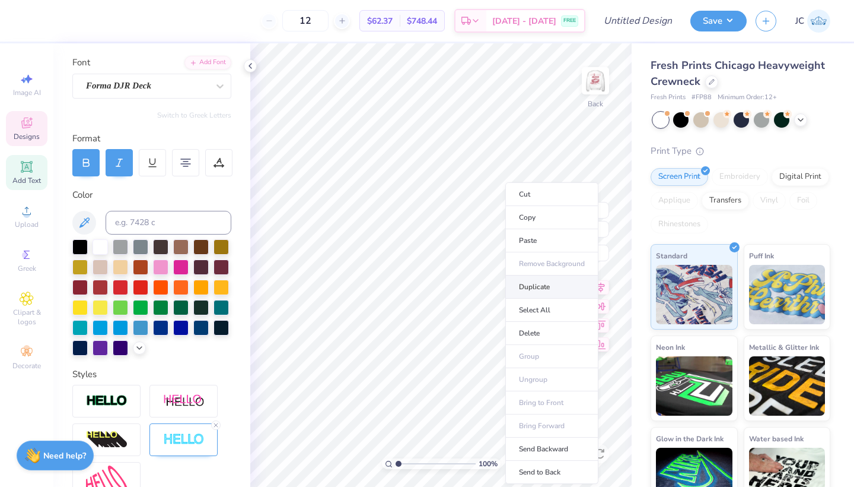
click at [533, 288] on li "Duplicate" at bounding box center [552, 286] width 93 height 23
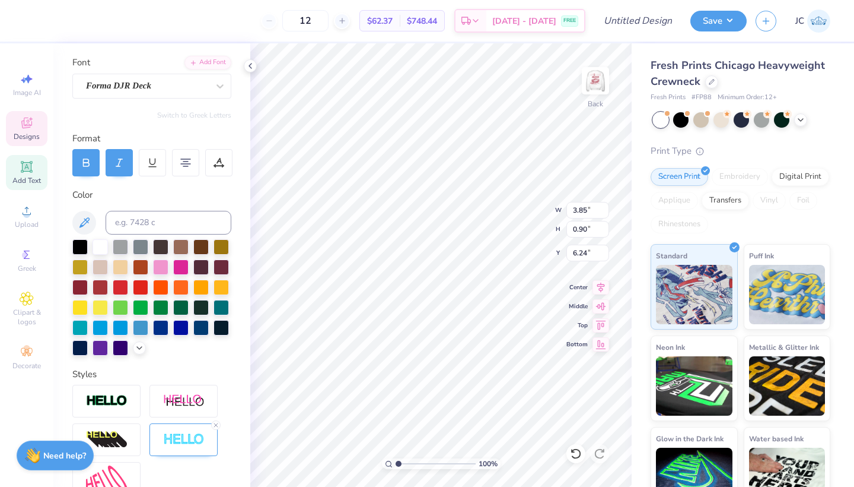
type input "5.24"
type input "6.14"
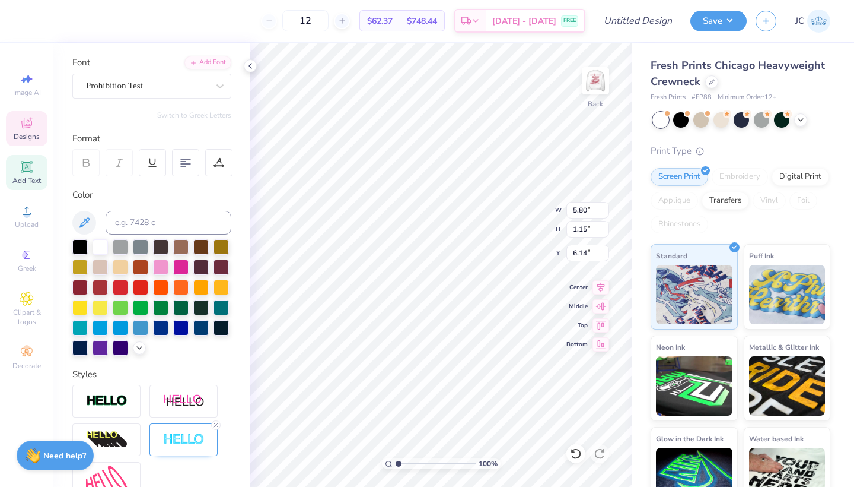
type textarea "2025"
click at [196, 91] on div "Forma DJR Deck" at bounding box center [147, 86] width 125 height 18
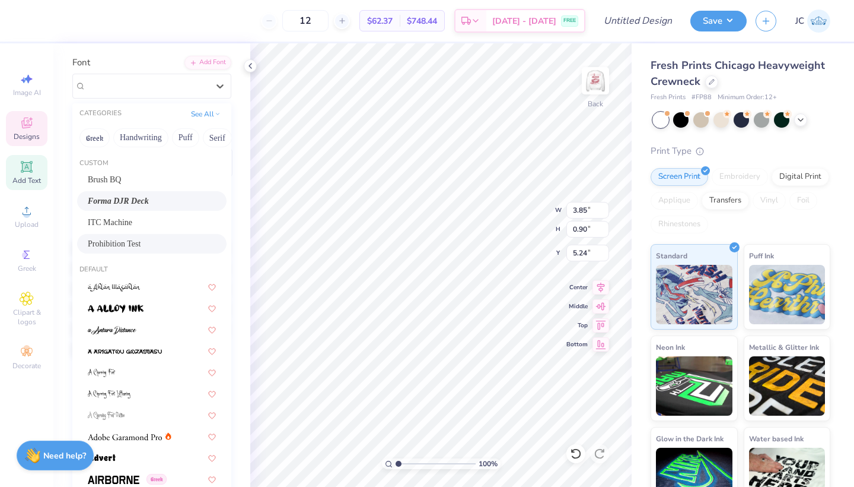
click at [139, 244] on span "Prohibition Test" at bounding box center [114, 243] width 53 height 12
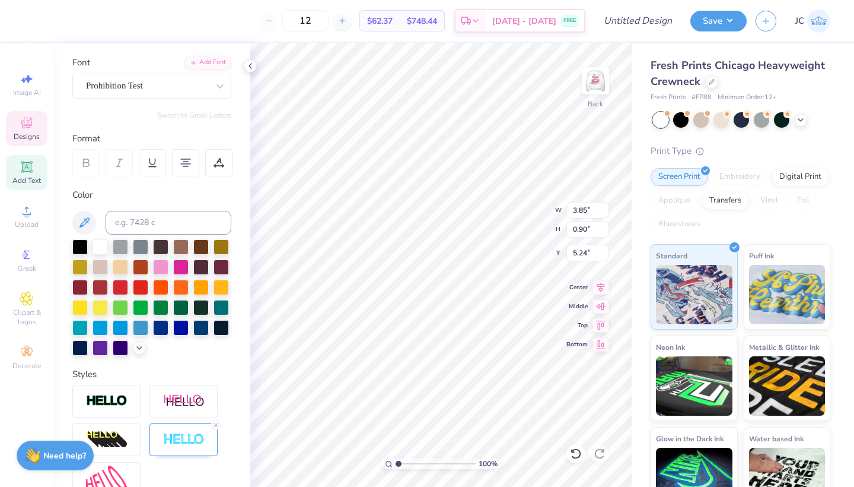
type input "2.72"
type input "0.94"
type input "5.22"
type input "2.72"
type input "0.94"
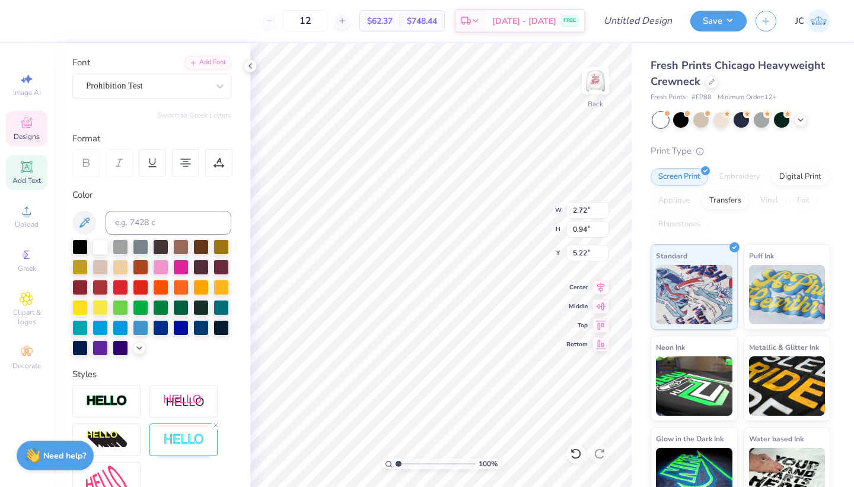
type input "5.65"
type input "2.58"
type input "1.14"
type input "8.18"
type input "1.27"
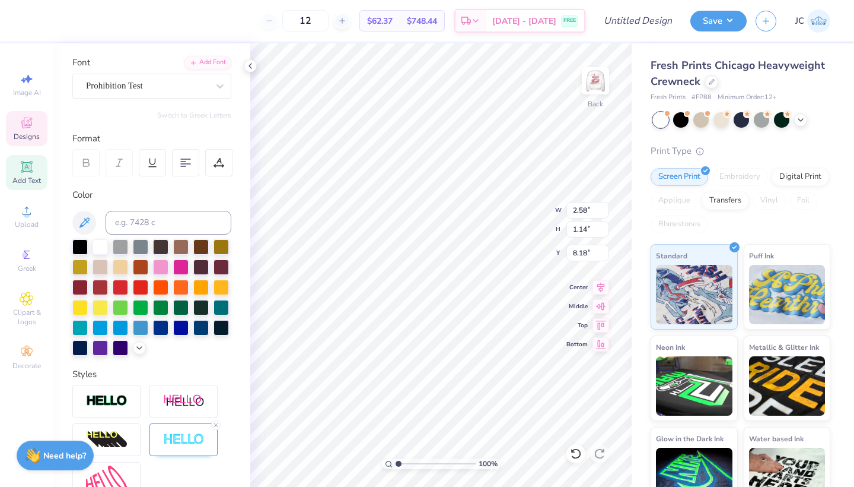
type input "0.56"
type input "8.75"
type input "2.72"
type input "0.94"
type input "5.65"
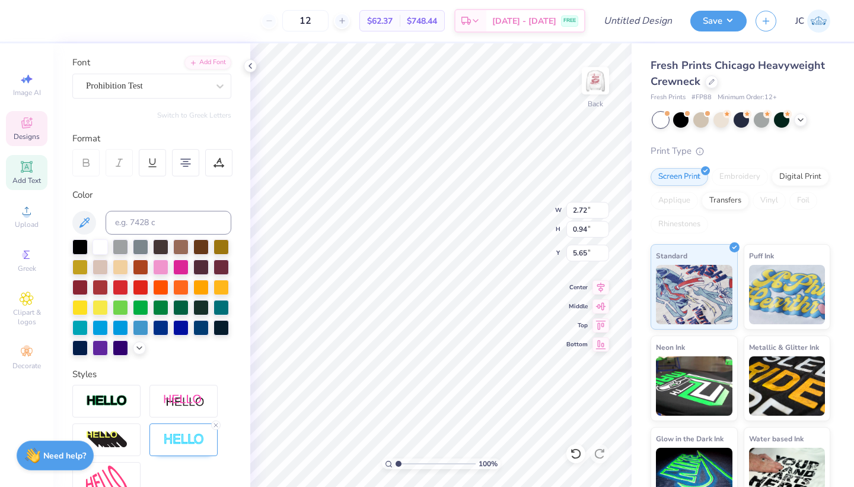
type input "3.33"
type input "1.15"
type input "5.49"
type input "1.27"
type input "0.56"
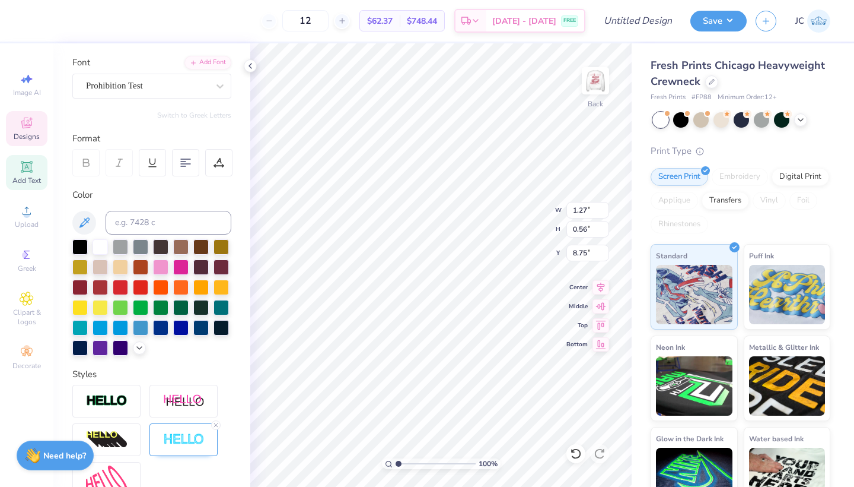
type input "6.97"
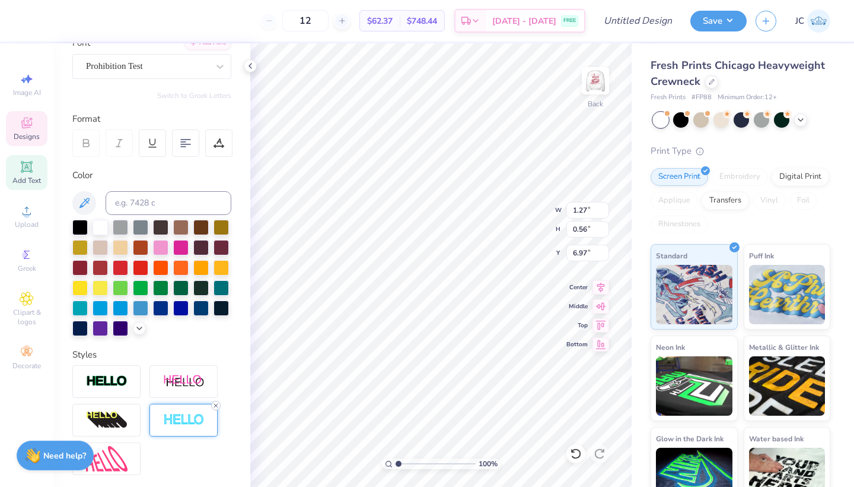
click at [211, 406] on div at bounding box center [215, 404] width 9 height 9
type input "1.26"
type input "0.55"
type input "6.98"
click at [599, 85] on img at bounding box center [595, 80] width 47 height 47
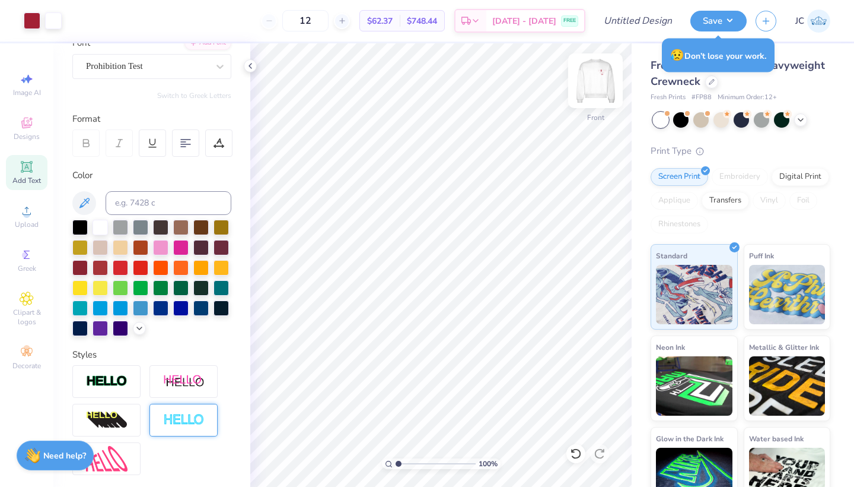
click at [595, 84] on img at bounding box center [595, 80] width 47 height 47
click at [635, 21] on input "Design Title" at bounding box center [653, 21] width 58 height 24
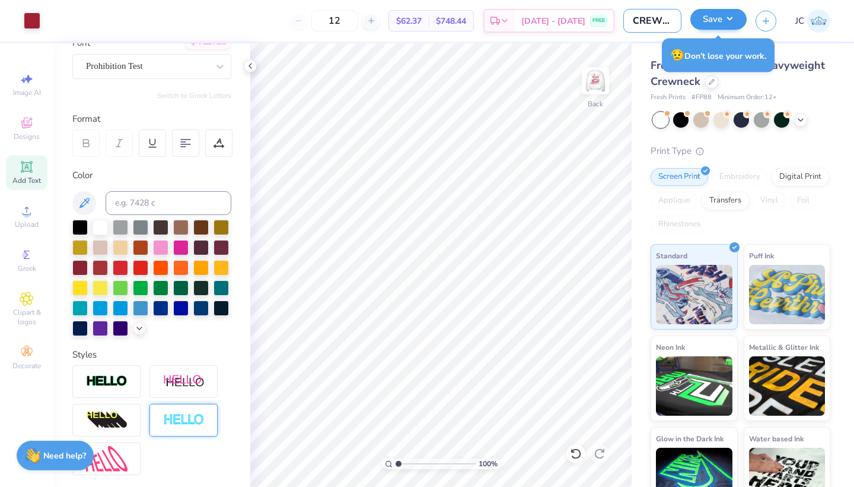
type input "CREWNECK 1"
click at [721, 18] on button "Save" at bounding box center [719, 19] width 56 height 21
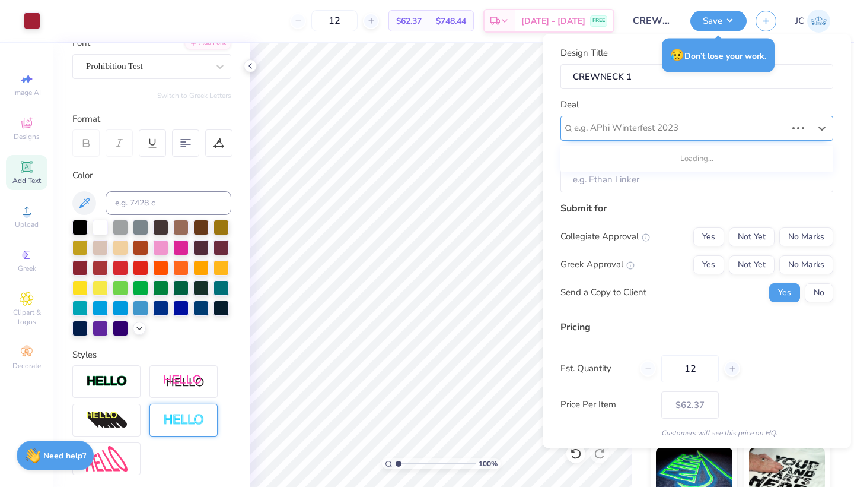
click at [655, 119] on div "e.g. APhi Winterfest 2023" at bounding box center [680, 128] width 215 height 18
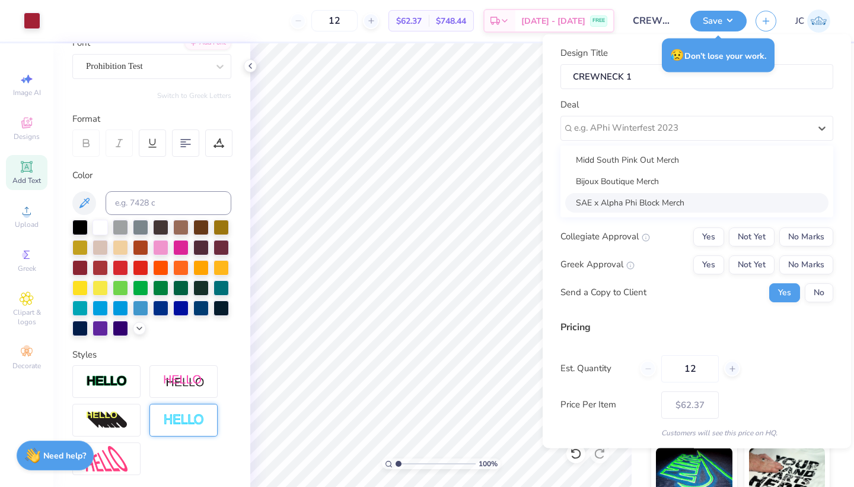
click at [643, 200] on div "SAE x Alpha Phi Block Merch" at bounding box center [696, 202] width 263 height 20
type input "Jake Greene"
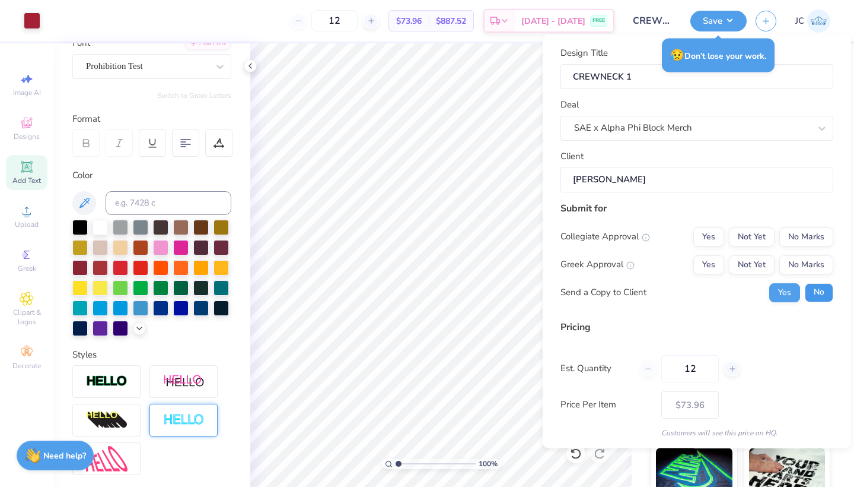
click at [819, 299] on button "No" at bounding box center [819, 291] width 28 height 19
click at [808, 265] on button "No Marks" at bounding box center [807, 264] width 54 height 19
click at [807, 240] on button "No Marks" at bounding box center [807, 236] width 54 height 19
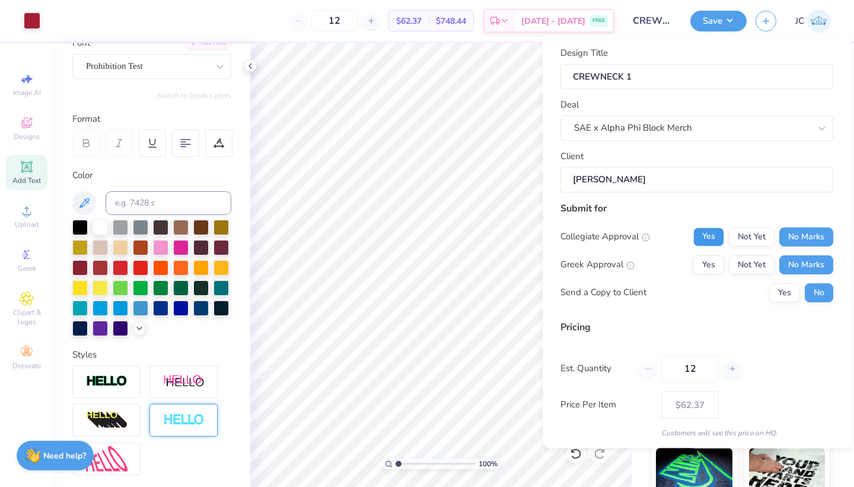
click at [714, 236] on button "Yes" at bounding box center [709, 236] width 31 height 19
click at [799, 231] on button "No Marks" at bounding box center [807, 236] width 54 height 19
click at [710, 235] on button "Yes" at bounding box center [709, 236] width 31 height 19
click at [714, 269] on button "Yes" at bounding box center [709, 264] width 31 height 19
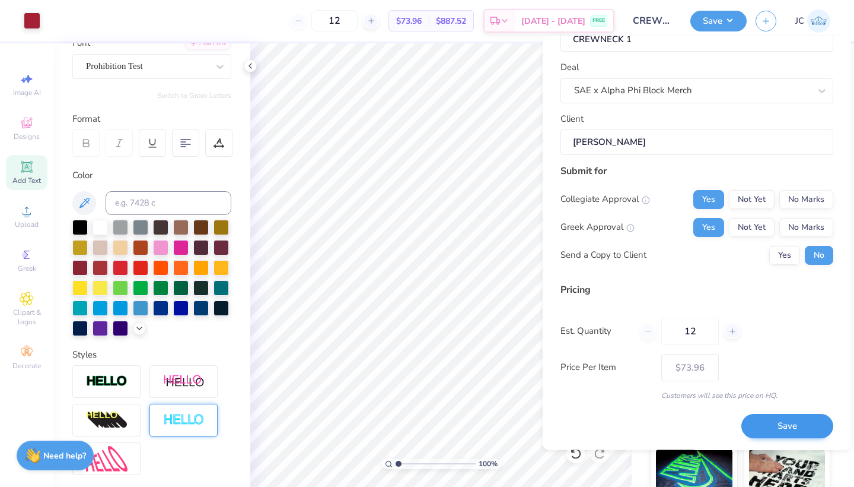
scroll to position [38, 0]
click at [774, 417] on button "Save" at bounding box center [788, 427] width 92 height 24
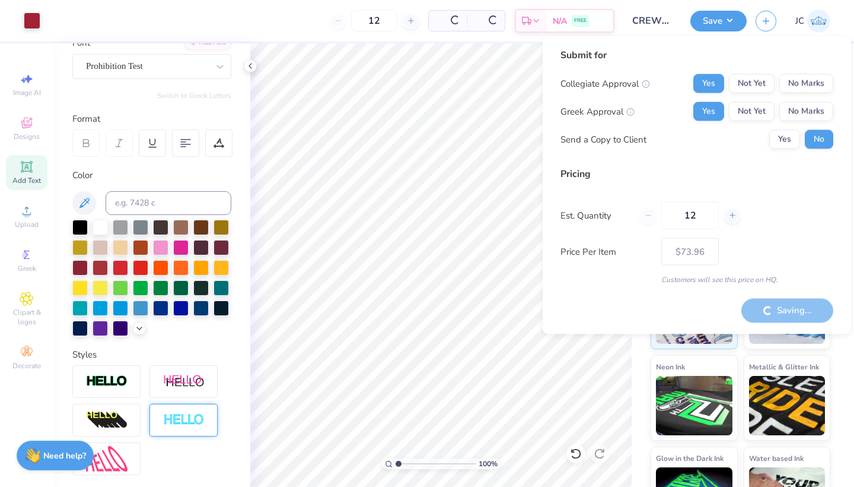
type input "– –"
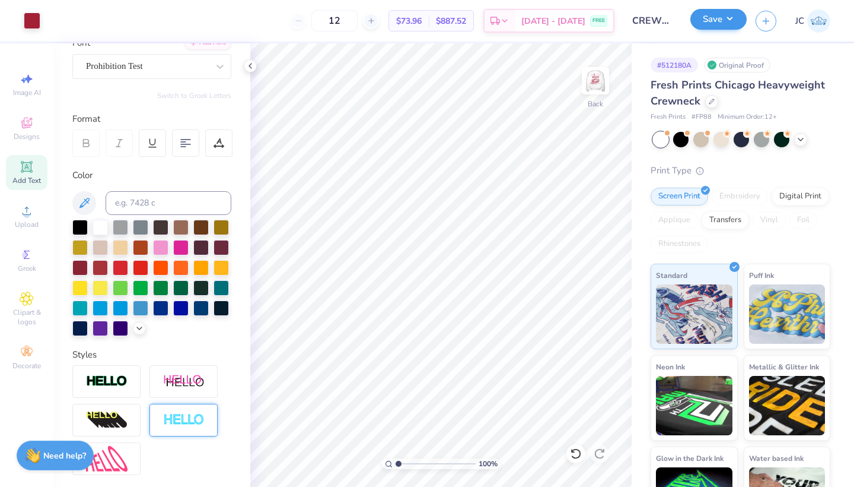
click at [709, 22] on button "Save" at bounding box center [719, 19] width 56 height 21
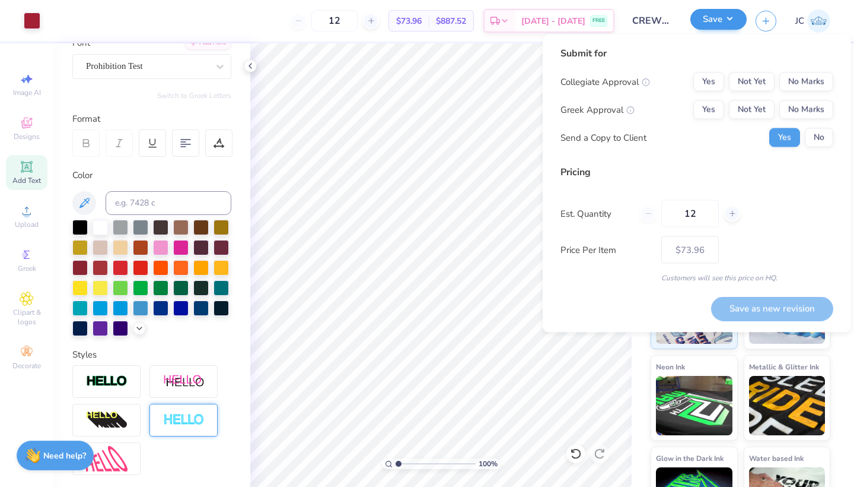
click at [709, 22] on button "Save" at bounding box center [719, 19] width 56 height 21
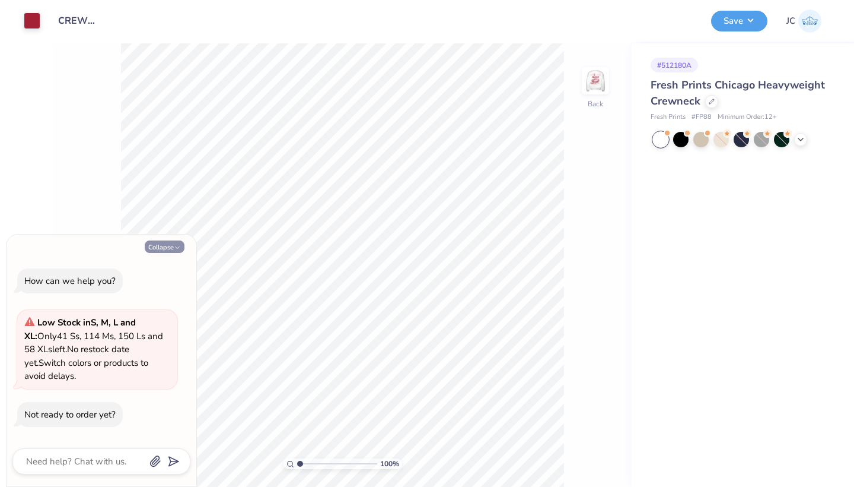
click at [167, 246] on button "Collapse" at bounding box center [165, 246] width 40 height 12
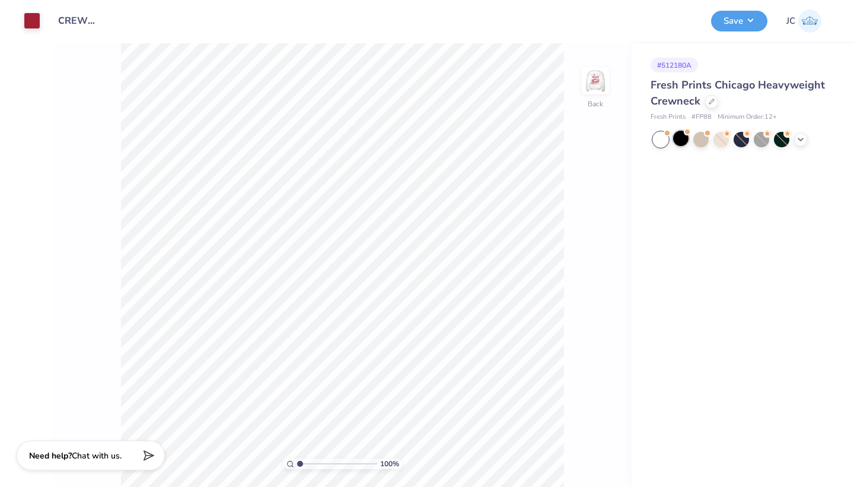
click at [682, 140] on div at bounding box center [680, 138] width 15 height 15
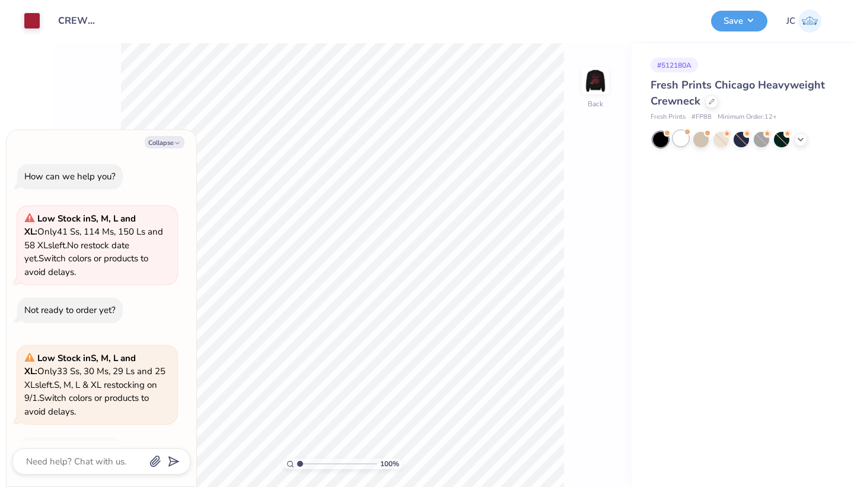
scroll to position [31, 0]
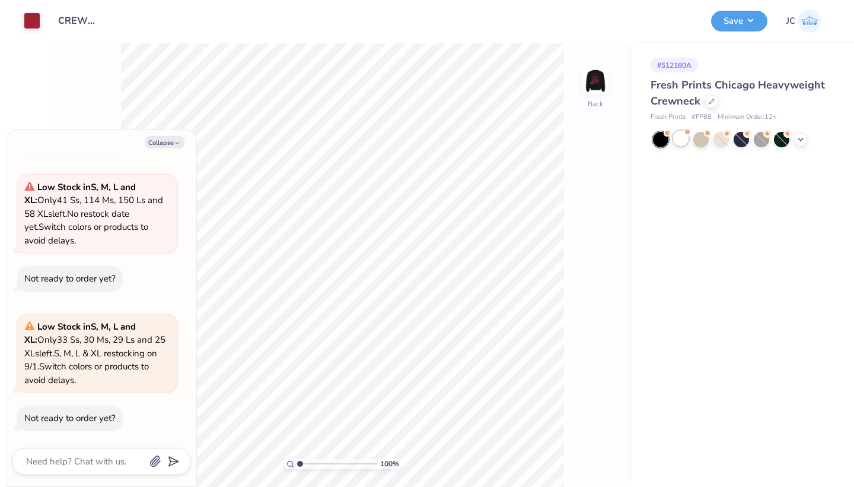
click at [680, 140] on div at bounding box center [680, 138] width 15 height 15
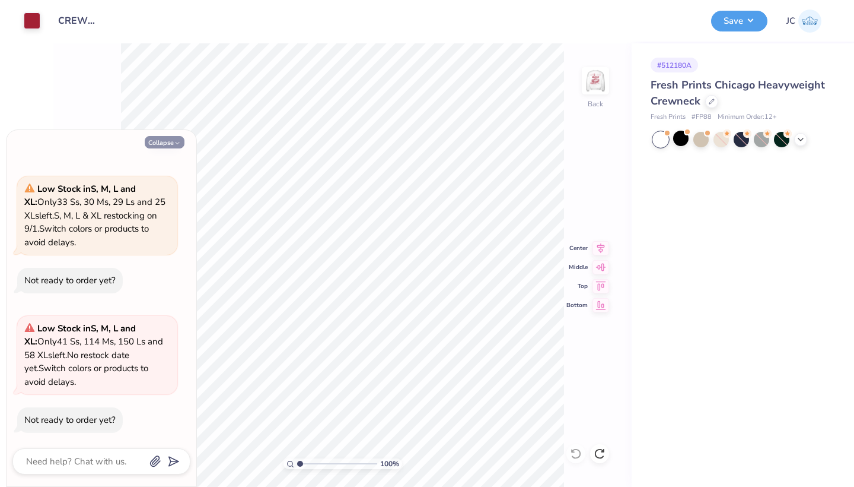
click at [172, 142] on button "Collapse" at bounding box center [165, 142] width 40 height 12
type textarea "x"
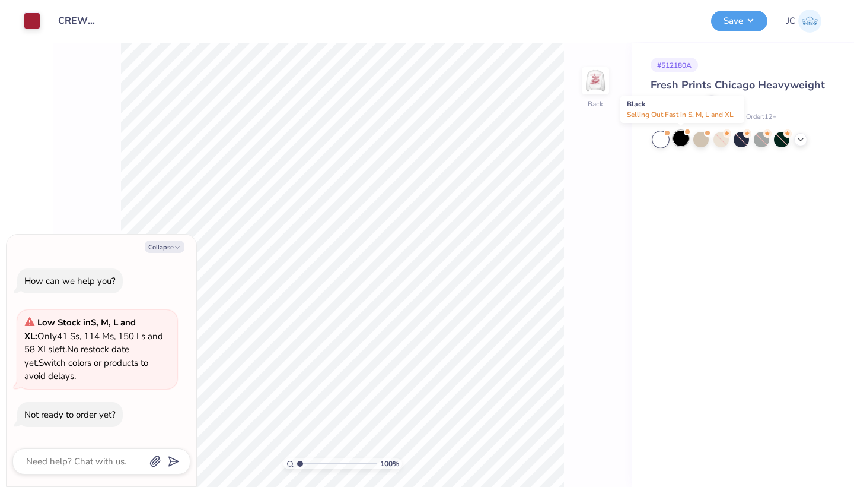
click at [682, 135] on div at bounding box center [680, 138] width 15 height 15
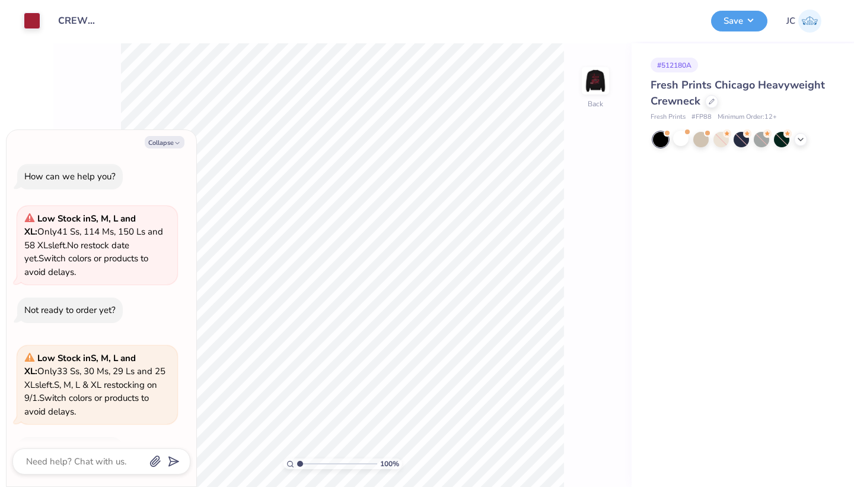
scroll to position [31, 0]
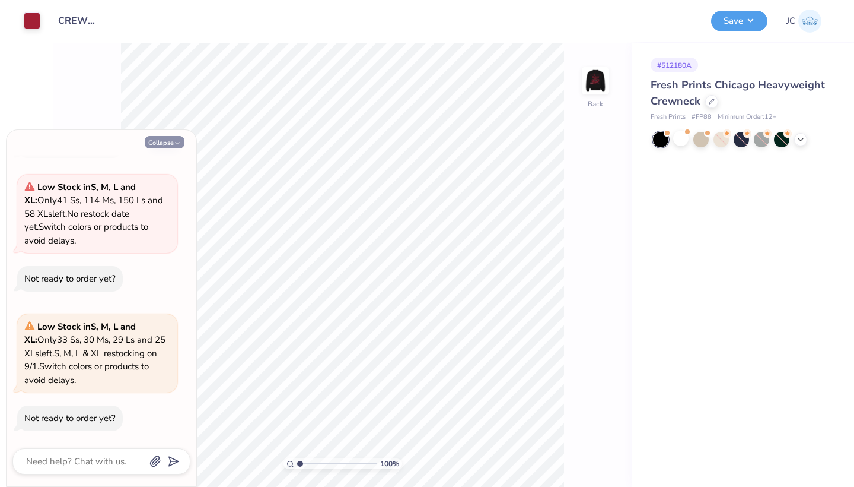
click at [167, 140] on button "Collapse" at bounding box center [165, 142] width 40 height 12
type textarea "x"
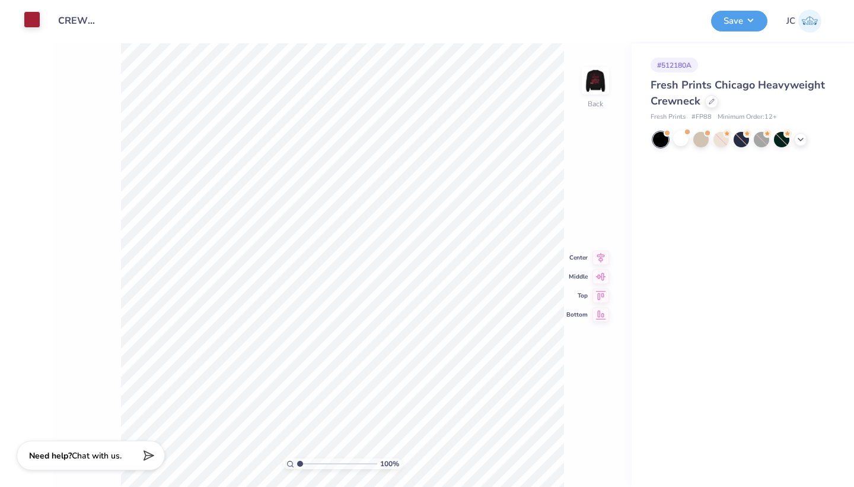
click at [28, 17] on div at bounding box center [32, 19] width 17 height 17
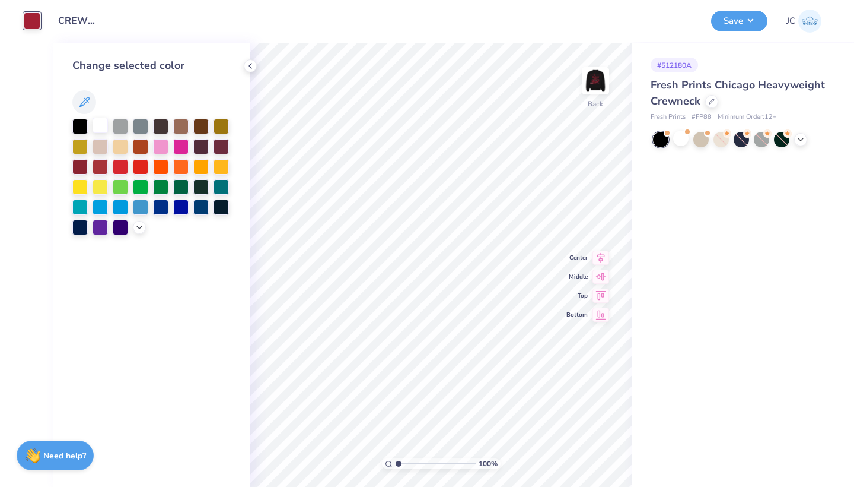
click at [104, 130] on div at bounding box center [100, 124] width 15 height 15
click at [138, 167] on div at bounding box center [140, 165] width 15 height 15
click at [100, 127] on div at bounding box center [100, 124] width 15 height 15
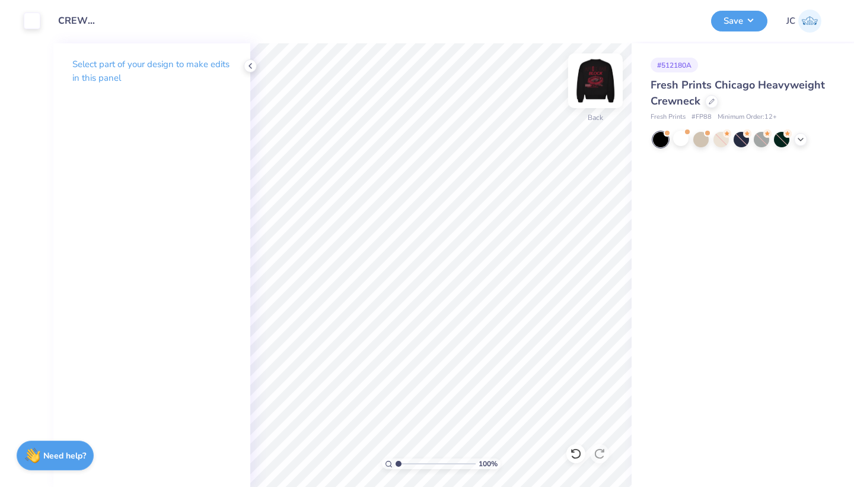
click at [596, 81] on img at bounding box center [595, 80] width 47 height 47
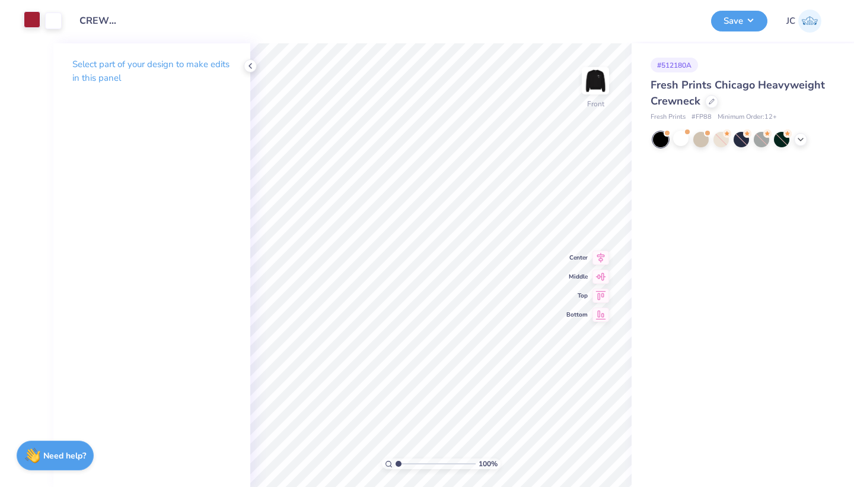
click at [30, 23] on div at bounding box center [32, 19] width 17 height 17
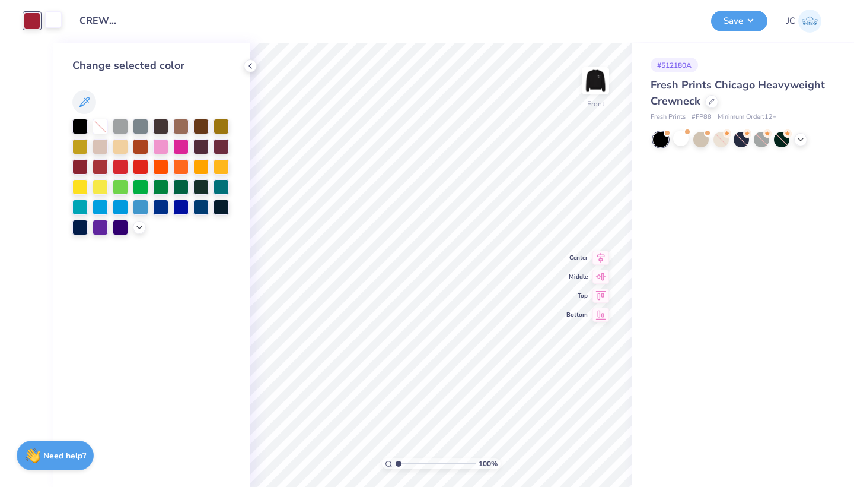
click at [49, 15] on div at bounding box center [53, 19] width 17 height 17
click at [138, 166] on div at bounding box center [140, 165] width 15 height 15
click at [37, 18] on div at bounding box center [32, 19] width 17 height 17
click at [103, 127] on div at bounding box center [100, 124] width 15 height 15
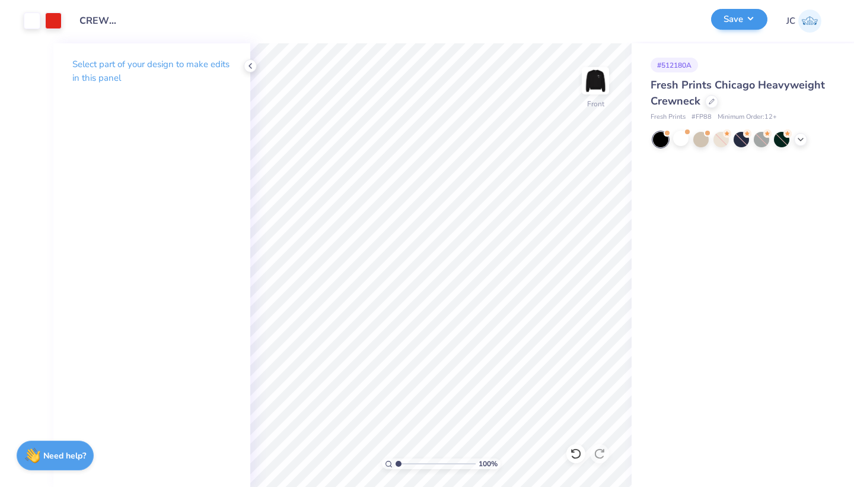
click at [732, 27] on button "Save" at bounding box center [739, 19] width 56 height 21
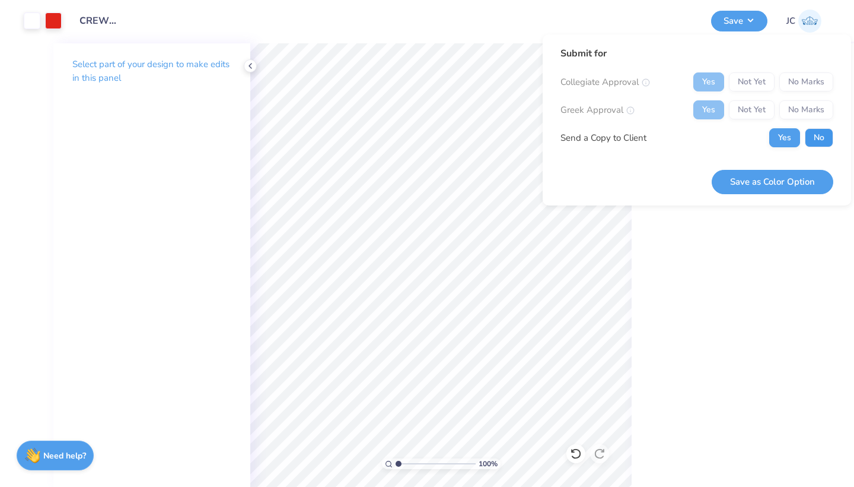
click at [815, 143] on button "No" at bounding box center [819, 137] width 28 height 19
click at [780, 181] on button "Save as Color Option" at bounding box center [773, 182] width 122 height 24
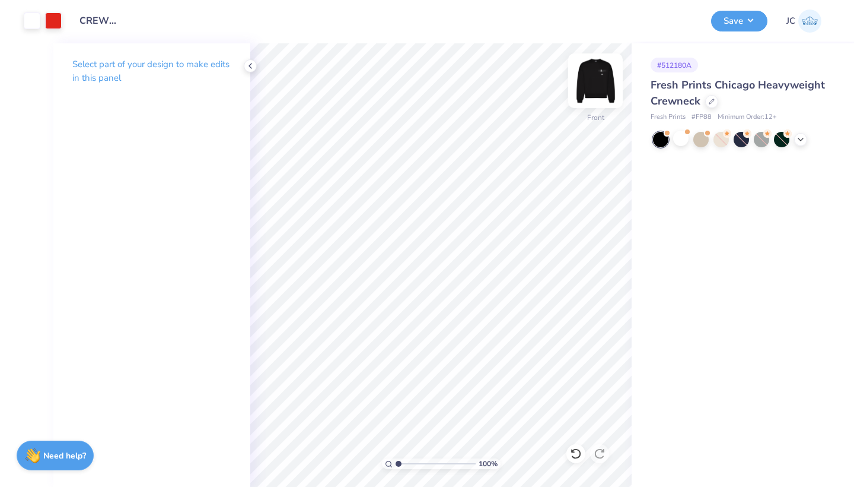
click at [590, 84] on img at bounding box center [595, 80] width 47 height 47
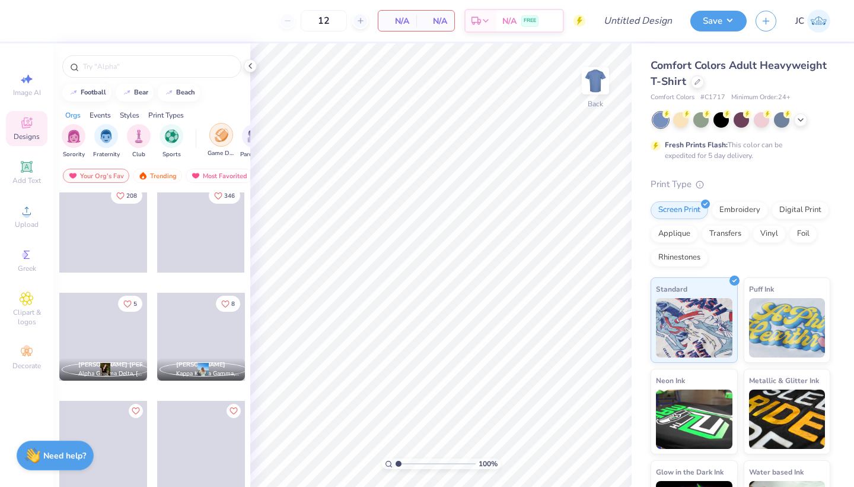
scroll to position [822, 0]
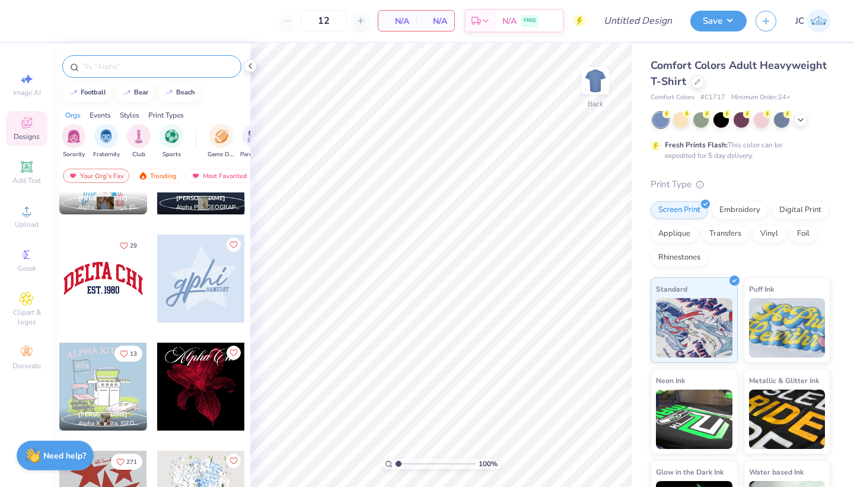
click at [170, 63] on input "text" at bounding box center [158, 67] width 152 height 12
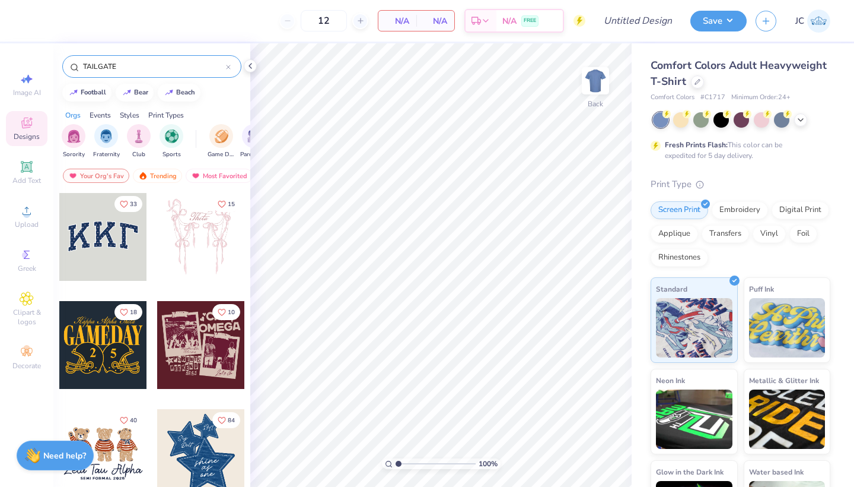
type input "TAILGATE"
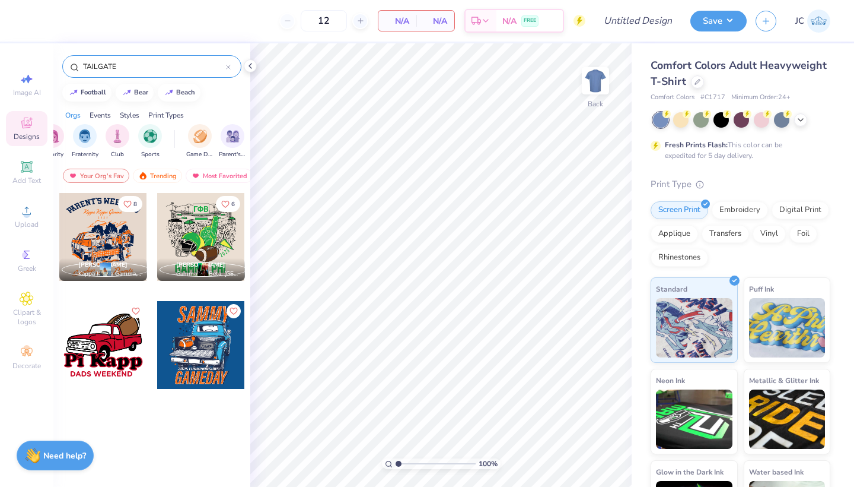
scroll to position [0, 24]
